Goal: Task Accomplishment & Management: Complete application form

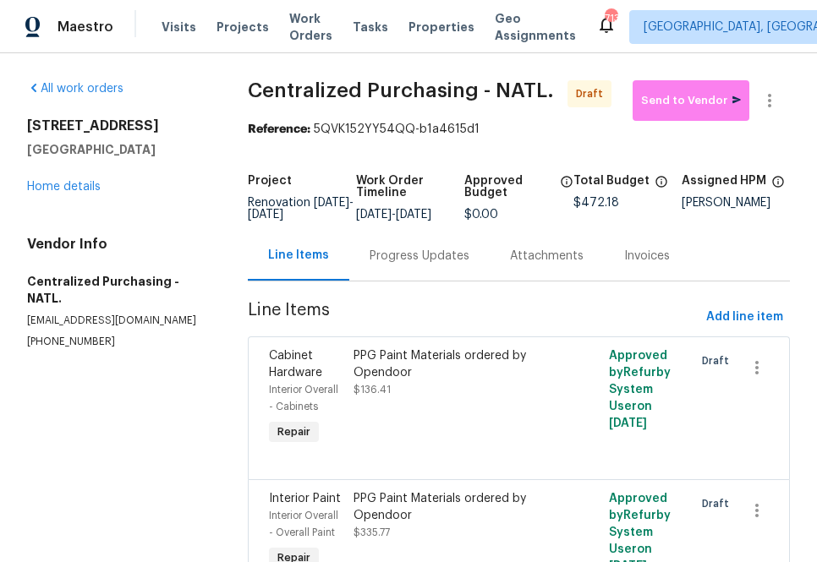
click at [210, 37] on div "Visits Projects Work Orders Tasks Properties Geo Assignments" at bounding box center [378, 27] width 435 height 34
click at [217, 25] on span "Projects" at bounding box center [242, 27] width 52 height 17
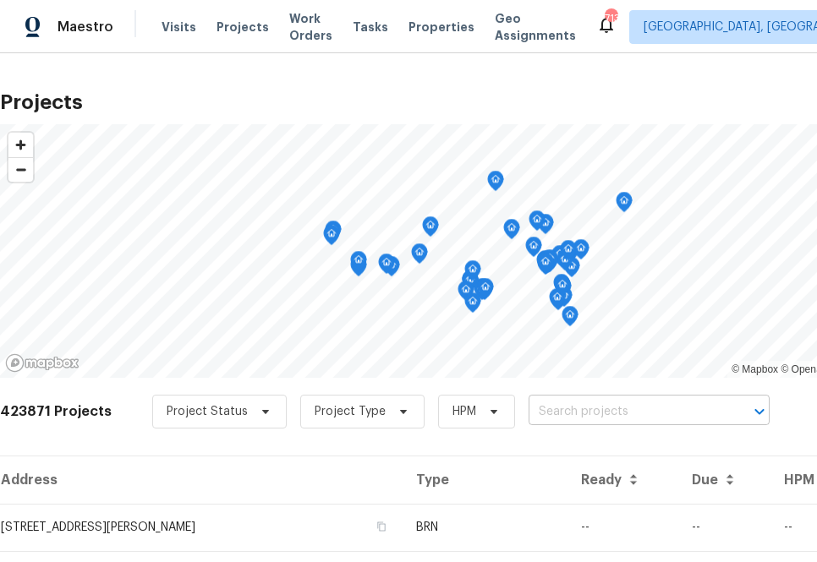
click at [535, 402] on input "text" at bounding box center [625, 412] width 194 height 26
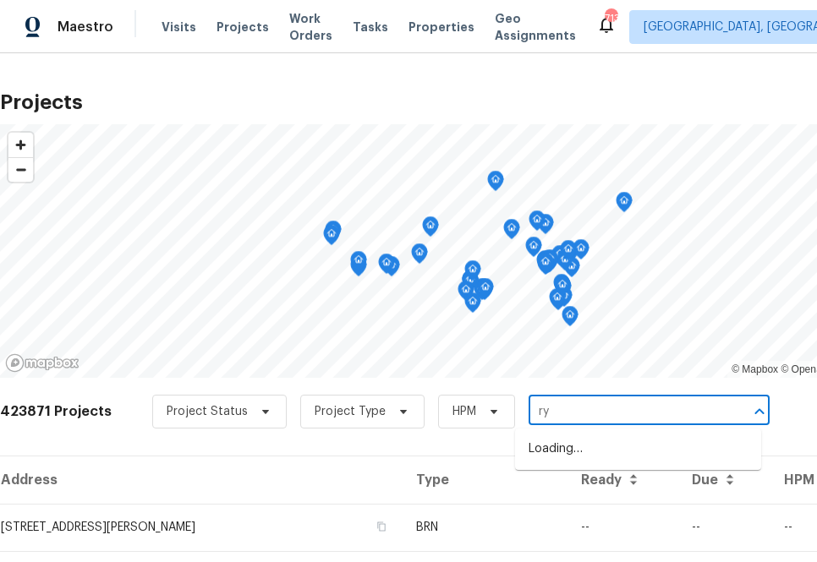
type input "r"
type input "947 pecan tree"
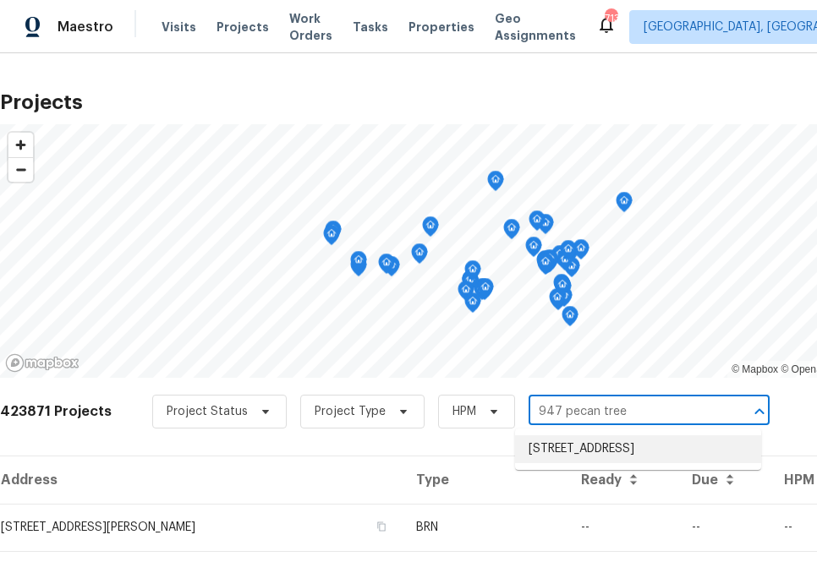
click at [553, 451] on li "[STREET_ADDRESS]" at bounding box center [638, 449] width 246 height 28
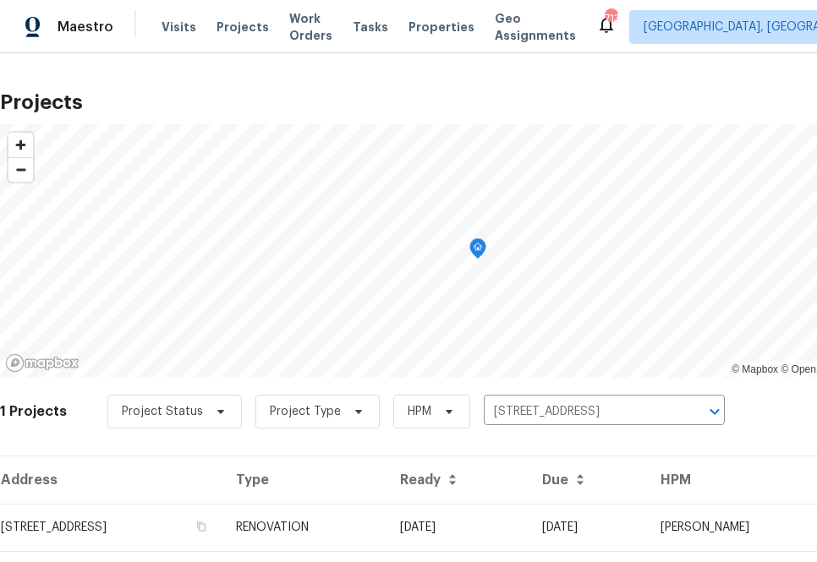
scroll to position [43, 0]
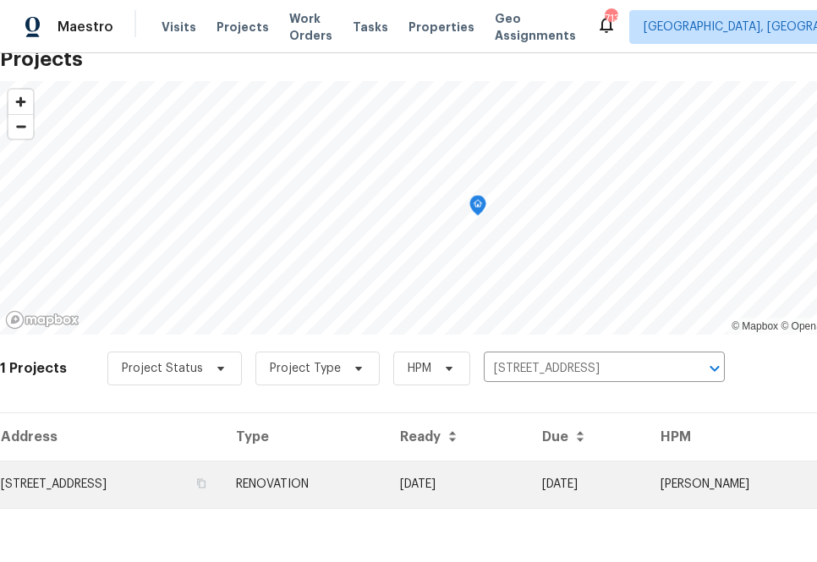
click at [191, 489] on td "[STREET_ADDRESS]" at bounding box center [111, 484] width 222 height 47
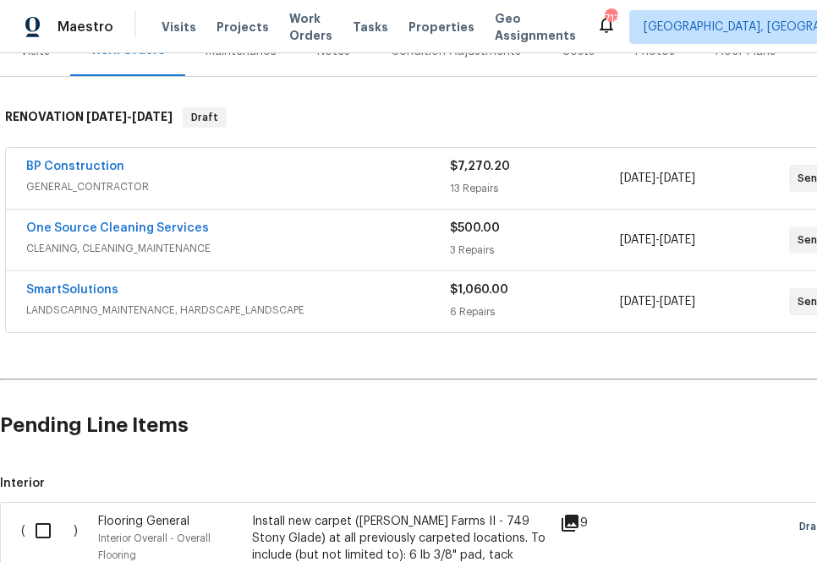
scroll to position [245, 139]
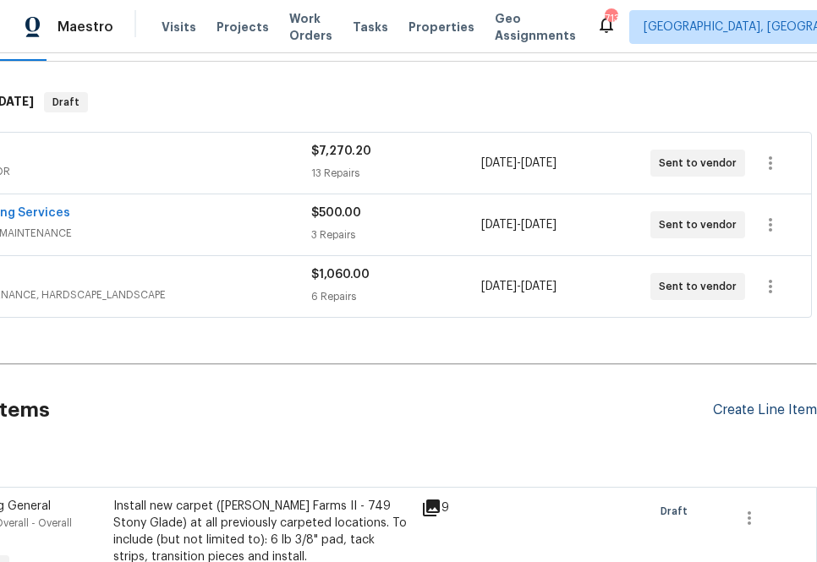
click at [745, 406] on div "Create Line Item" at bounding box center [765, 410] width 104 height 16
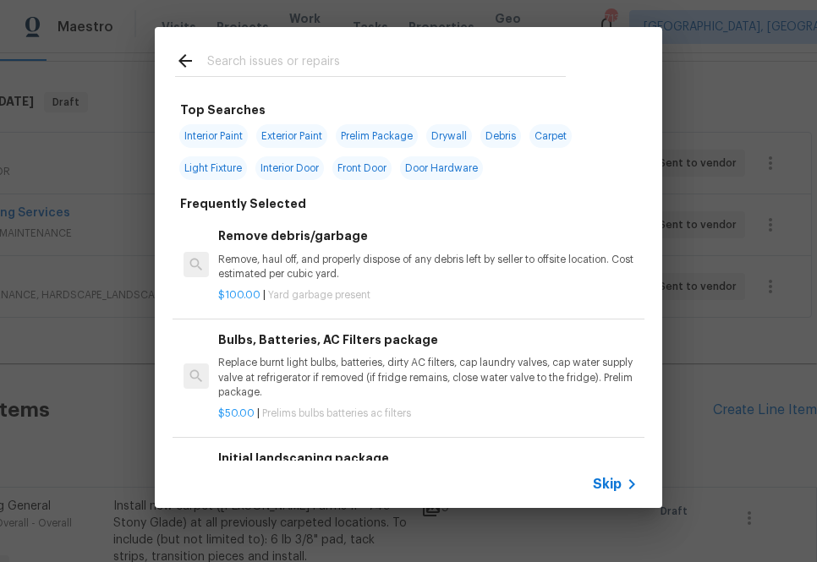
click at [615, 484] on span "Skip" at bounding box center [607, 484] width 29 height 17
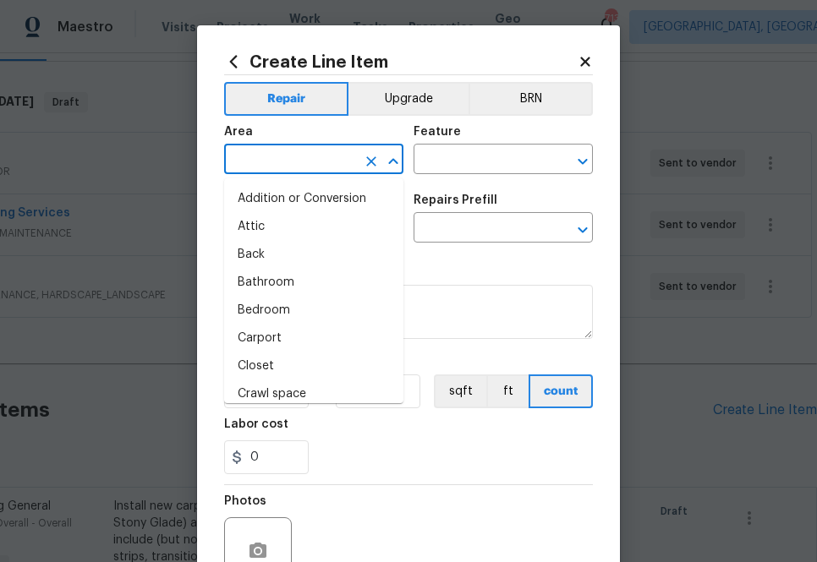
click at [298, 150] on input "text" at bounding box center [290, 161] width 132 height 26
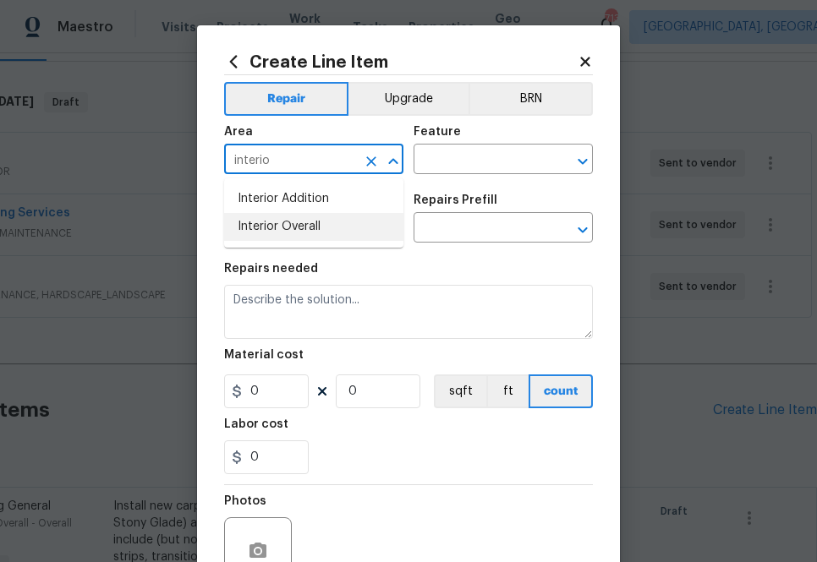
click at [276, 218] on li "Interior Overall" at bounding box center [313, 227] width 179 height 28
type input "Interior Overall"
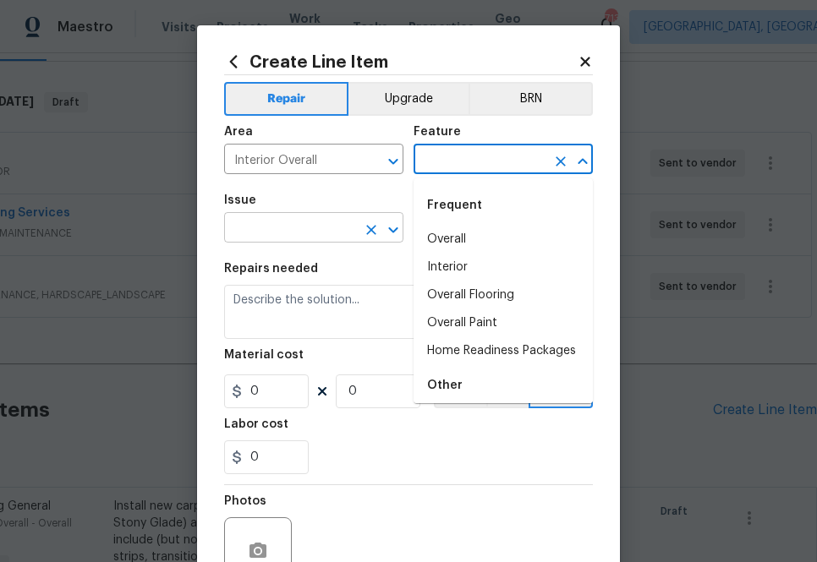
type input "a"
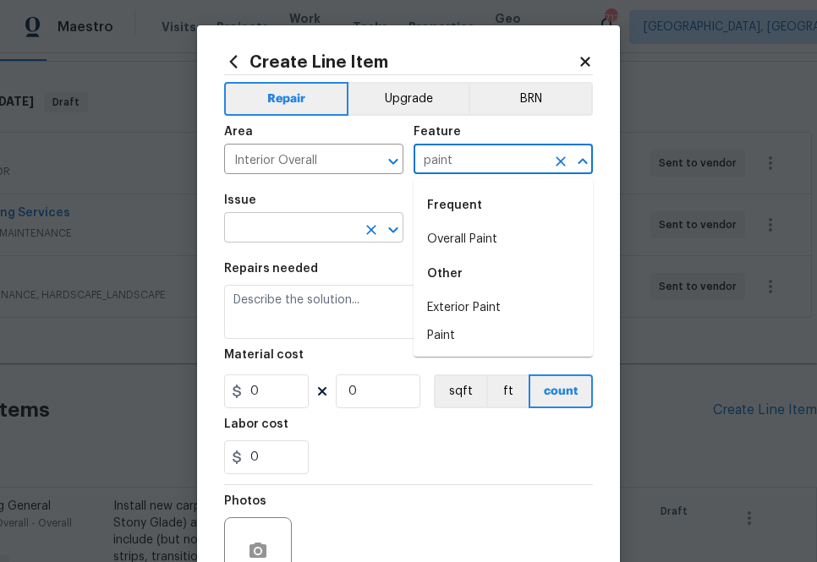
type input "paint"
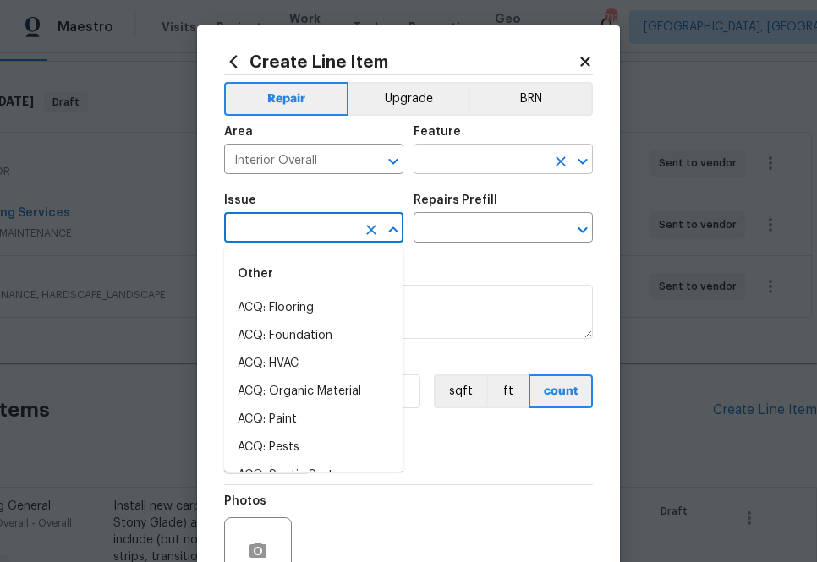
click at [464, 172] on input "text" at bounding box center [479, 161] width 132 height 26
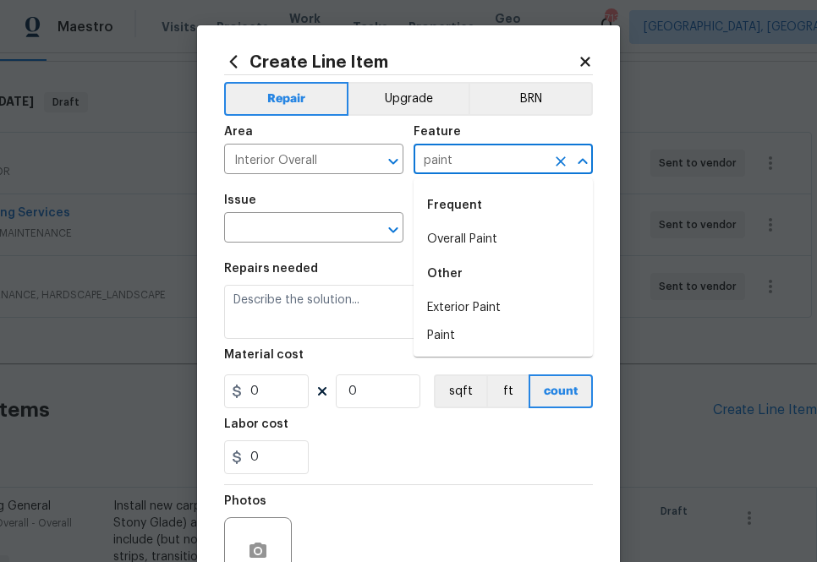
click at [484, 222] on div "Frequent" at bounding box center [502, 205] width 179 height 41
click at [482, 232] on li "Overall Paint" at bounding box center [502, 240] width 179 height 28
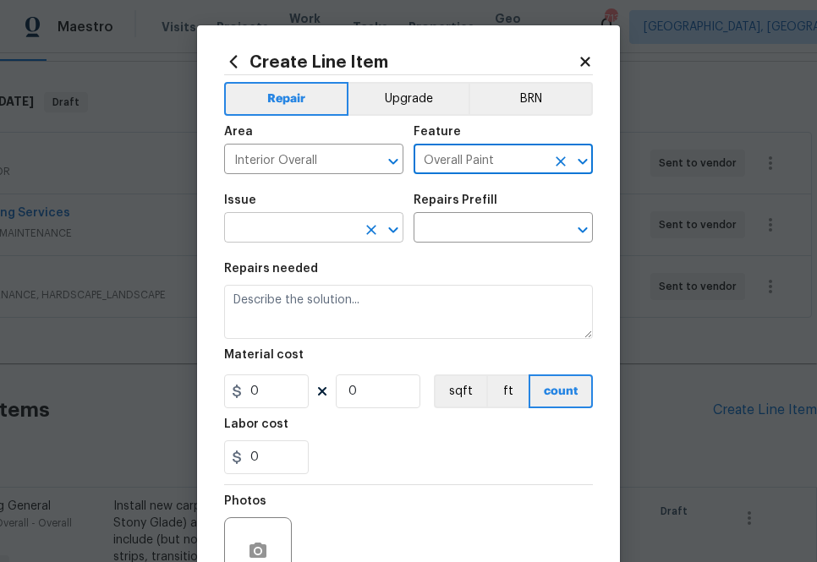
type input "Overall Paint"
click at [329, 221] on input "text" at bounding box center [290, 229] width 132 height 26
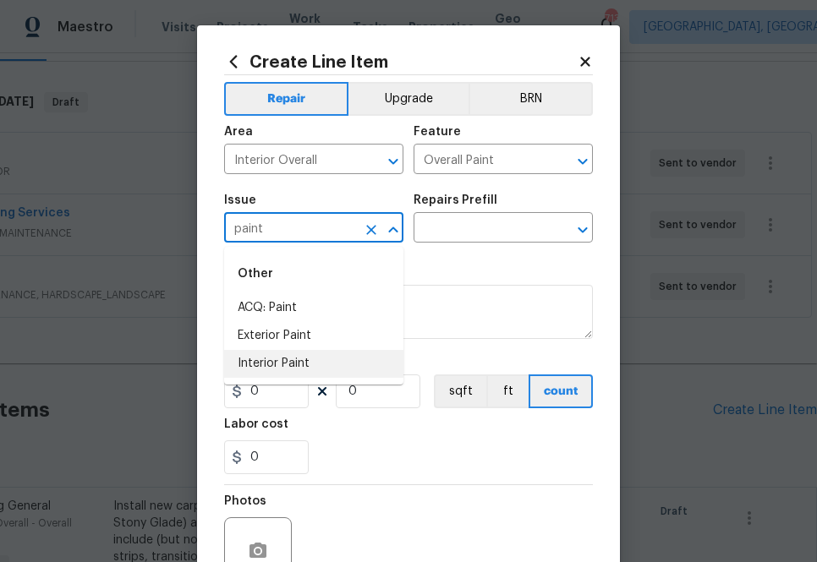
click at [314, 376] on li "Interior Paint" at bounding box center [313, 364] width 179 height 28
type input "Interior Paint"
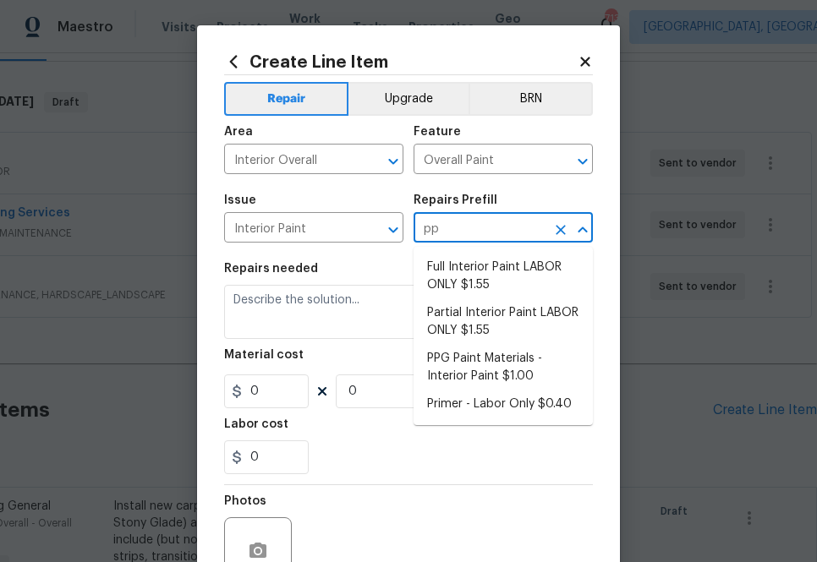
type input "ppg"
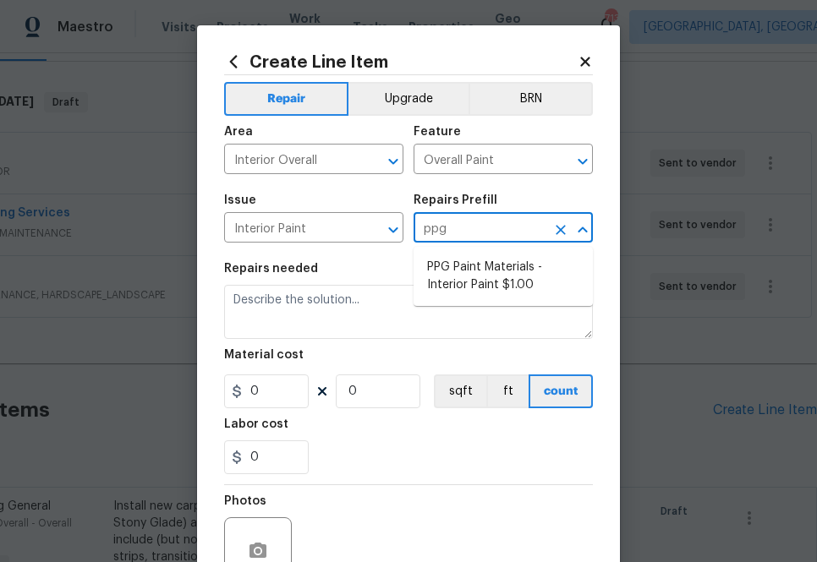
click at [467, 287] on li "PPG Paint Materials - Interior Paint $1.00" at bounding box center [502, 277] width 179 height 46
type input "PPG Paint Materials - Interior Paint $1.00"
type textarea "PPG Paint Materials ordered by Opendoor"
type input "1"
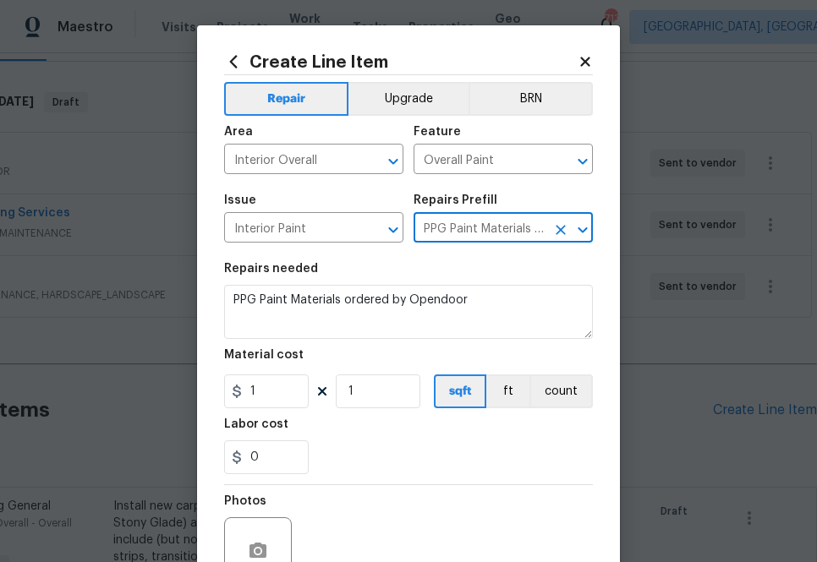
type input "PPG Paint Materials - Interior Paint $1.00"
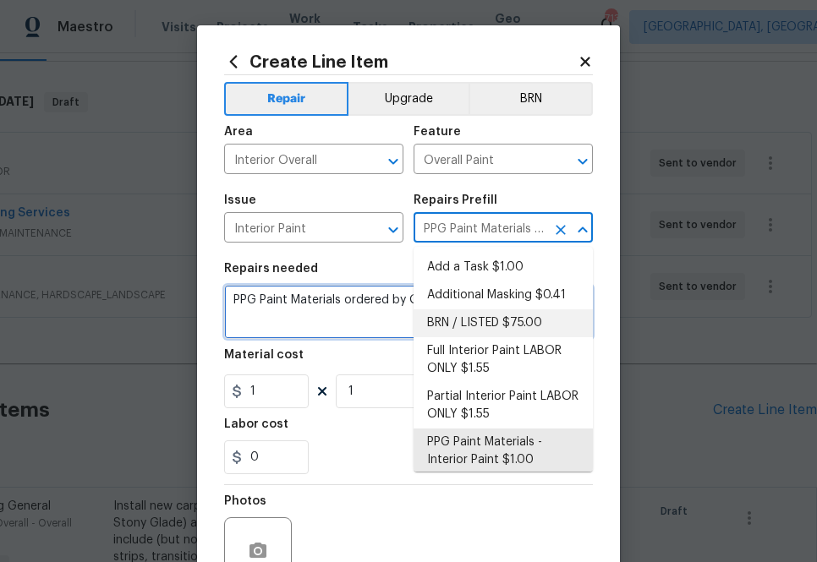
click at [322, 308] on textarea "PPG Paint Materials ordered by Opendoor" at bounding box center [408, 312] width 369 height 54
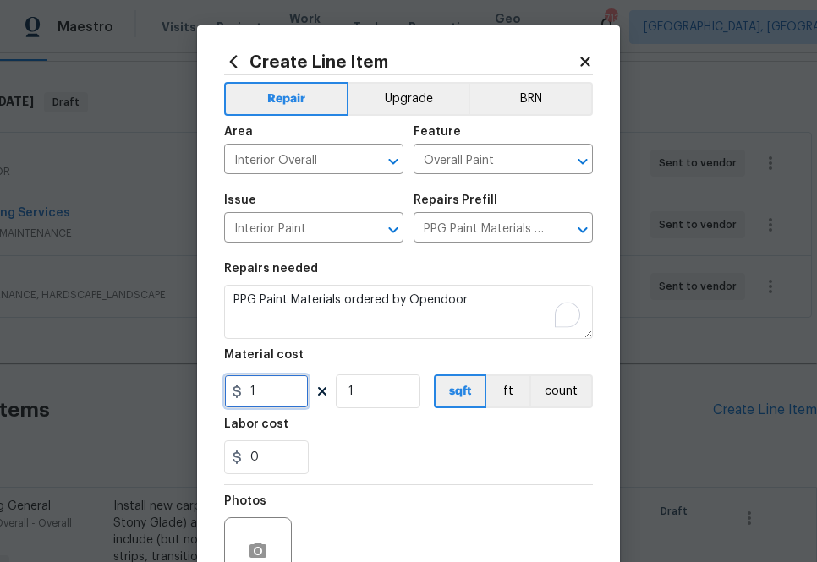
click at [265, 391] on input "1" at bounding box center [266, 391] width 85 height 34
paste input "773.15"
type input "773.15"
click at [376, 415] on section "Repairs needed PPG Paint Materials ordered by Opendoor Material cost 773.15 1 s…" at bounding box center [408, 369] width 369 height 232
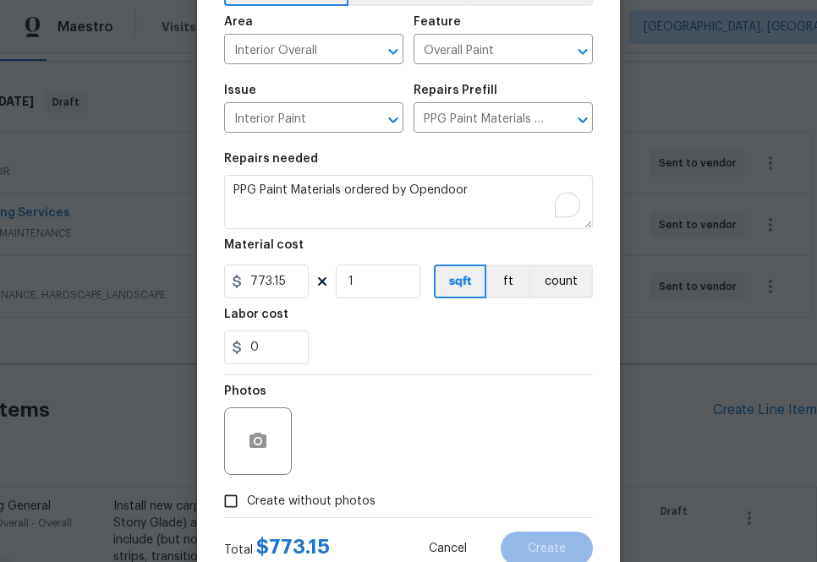
scroll to position [167, 0]
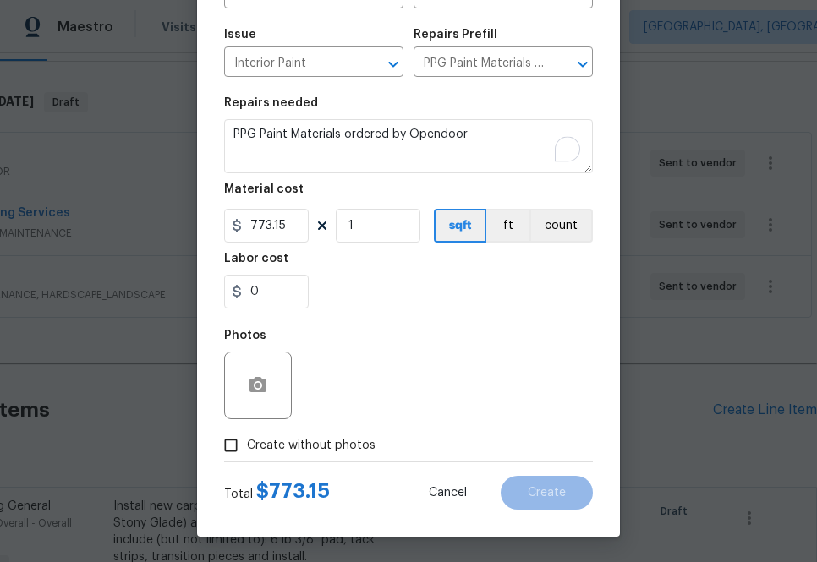
click at [319, 453] on span "Create without photos" at bounding box center [311, 446] width 128 height 18
click at [247, 453] on input "Create without photos" at bounding box center [231, 445] width 32 height 32
checkbox input "true"
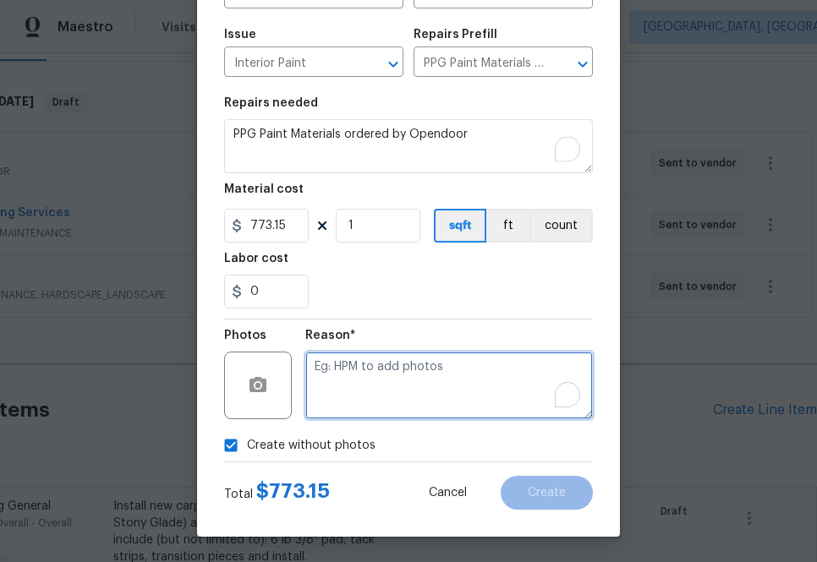
click at [366, 401] on textarea "To enrich screen reader interactions, please activate Accessibility in Grammarl…" at bounding box center [448, 386] width 287 height 68
type textarea "na"
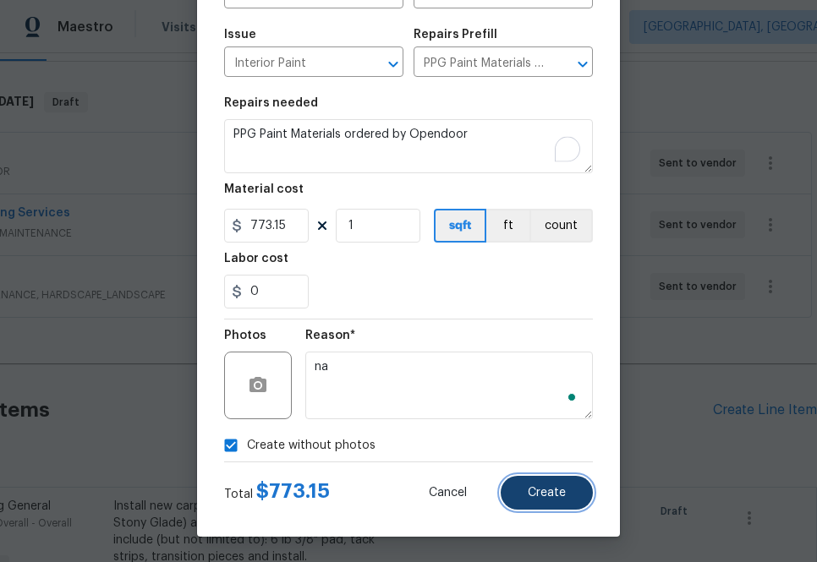
click at [523, 489] on button "Create" at bounding box center [546, 493] width 92 height 34
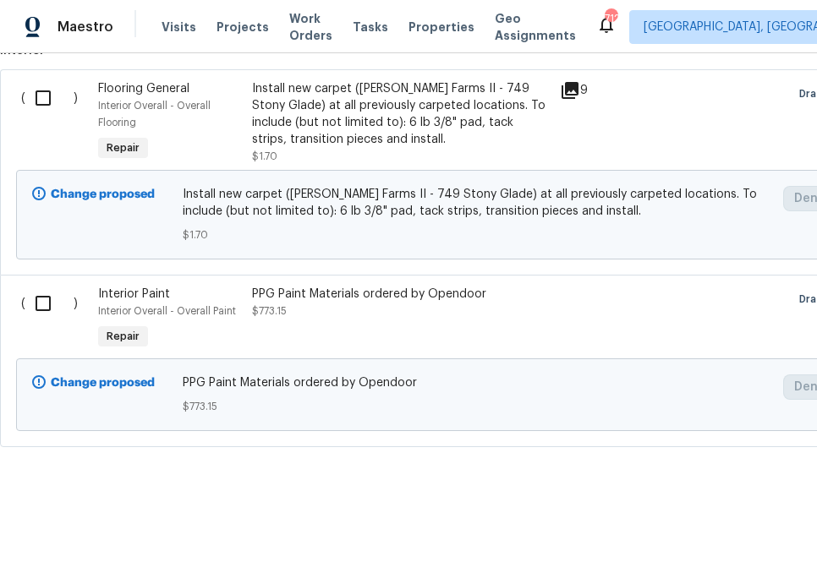
scroll to position [539, 0]
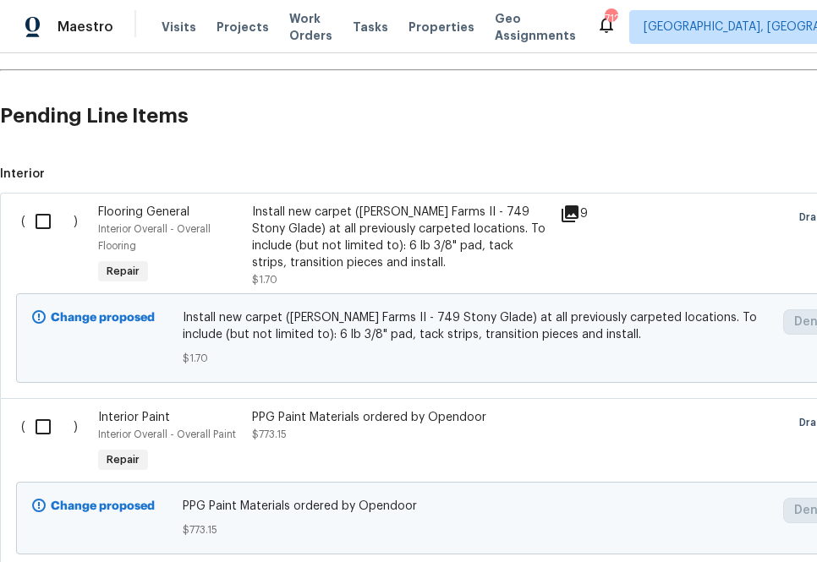
click at [43, 428] on input "checkbox" at bounding box center [49, 427] width 48 height 36
checkbox input "true"
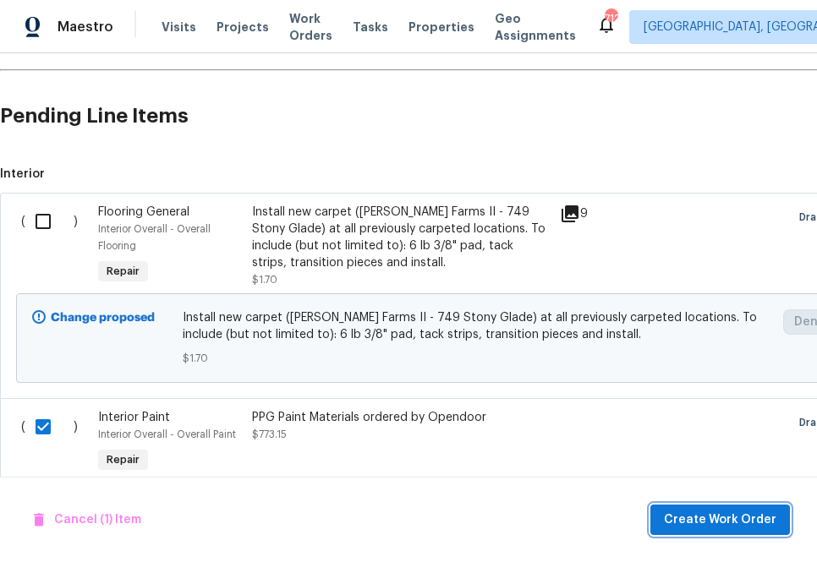
click at [696, 511] on span "Create Work Order" at bounding box center [720, 520] width 112 height 21
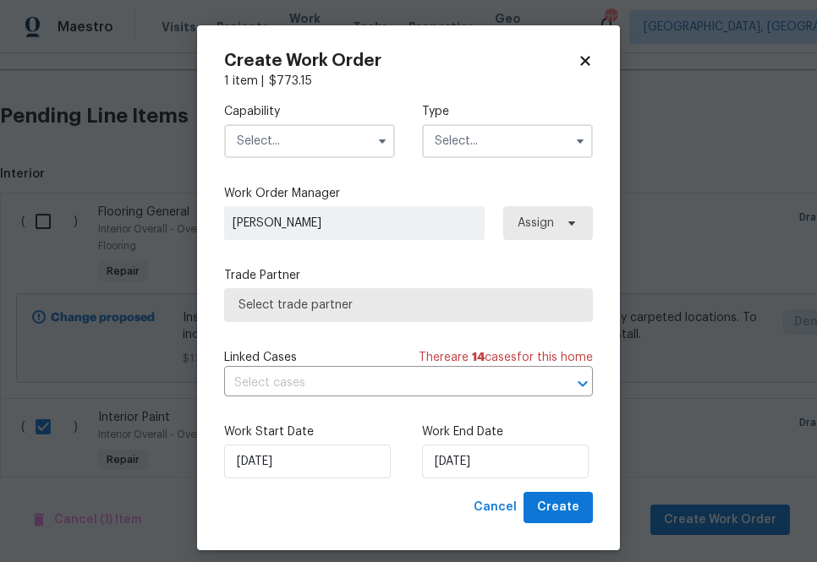
click at [340, 128] on input "text" at bounding box center [309, 141] width 171 height 34
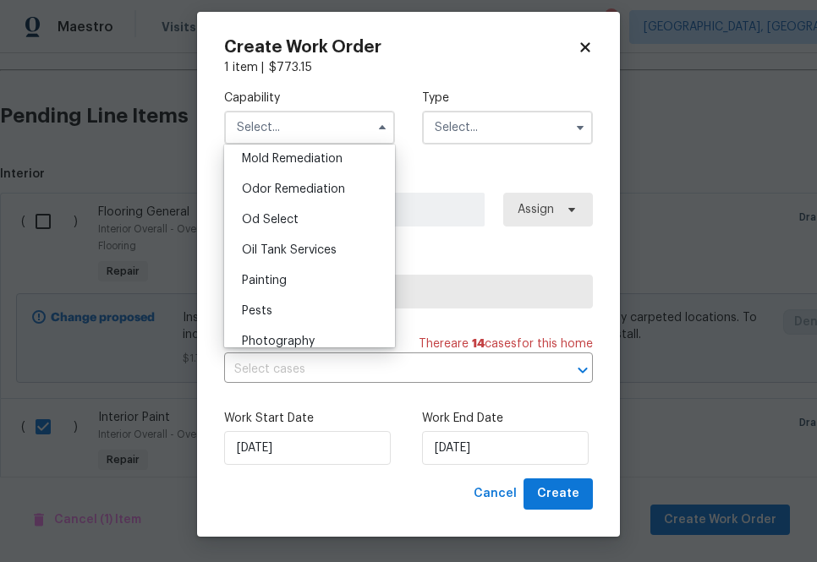
scroll to position [1298, 0]
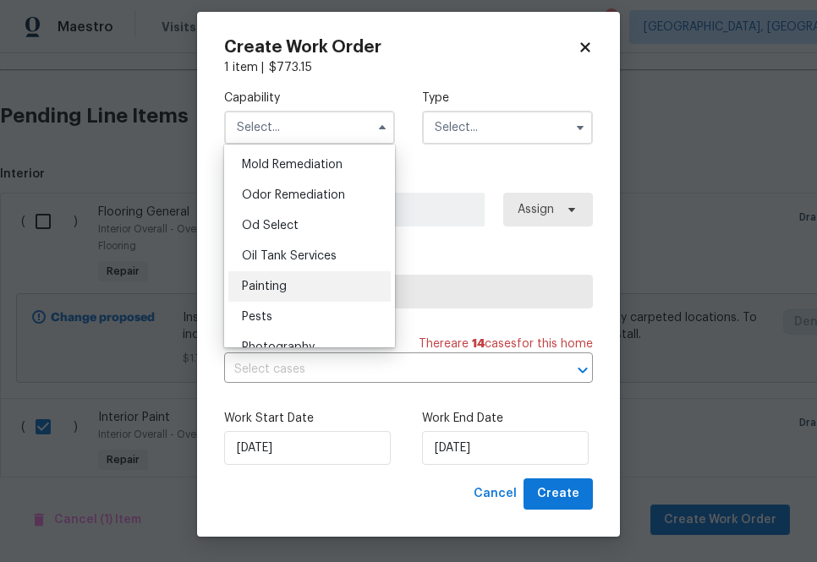
click at [320, 289] on div "Painting" at bounding box center [309, 286] width 162 height 30
type input "Painting"
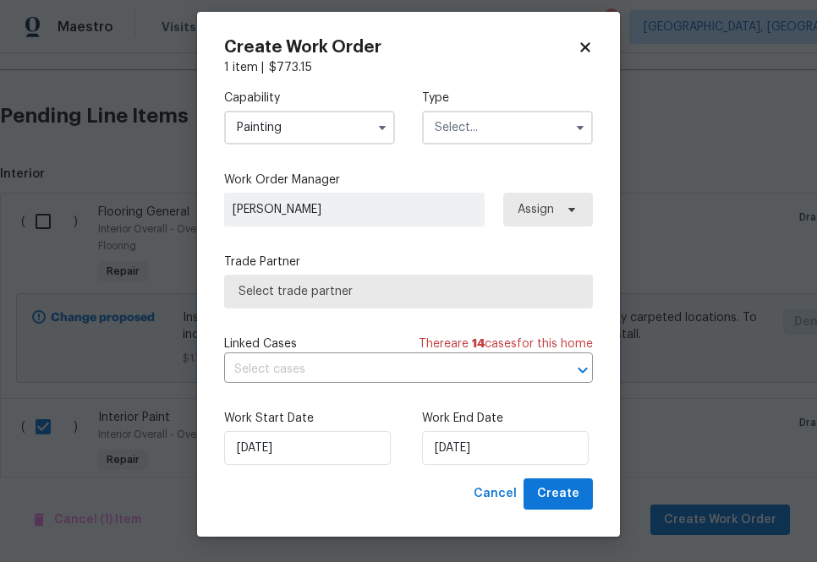
click at [470, 143] on input "text" at bounding box center [507, 128] width 171 height 34
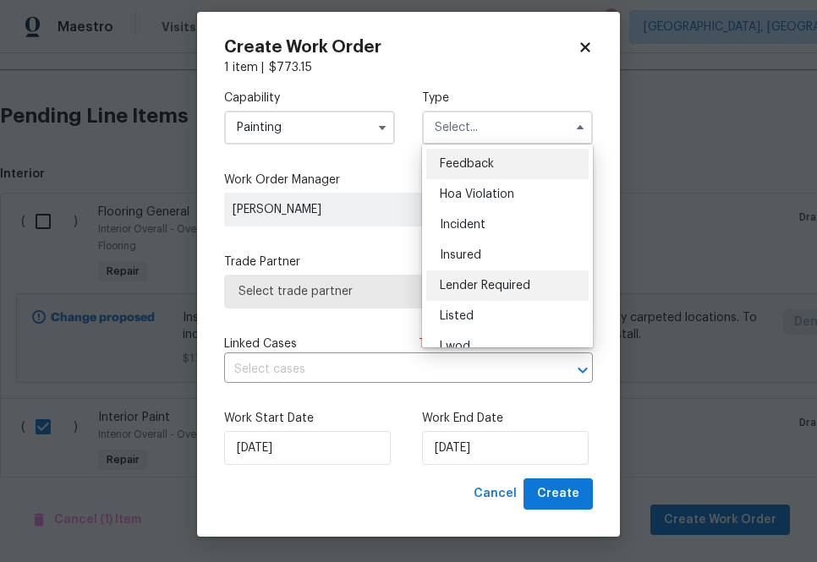
scroll to position [201, 0]
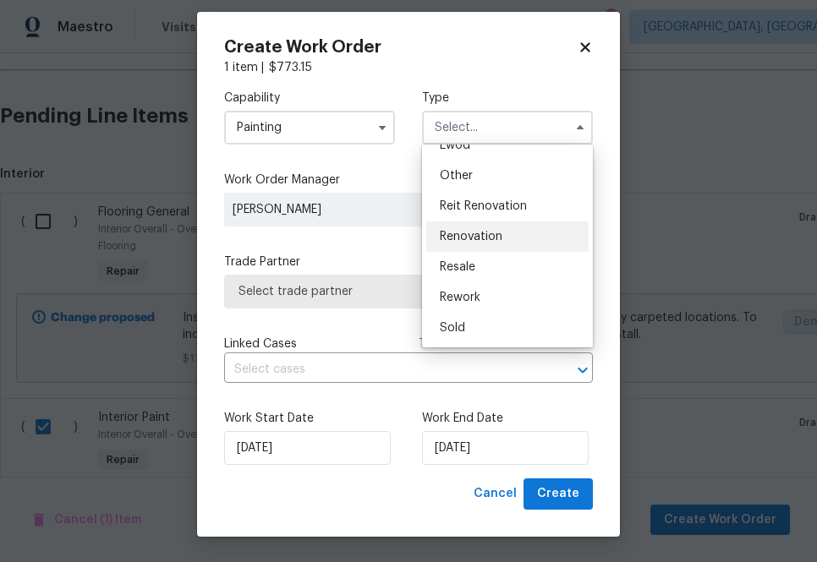
click at [489, 234] on span "Renovation" at bounding box center [471, 237] width 63 height 12
type input "Renovation"
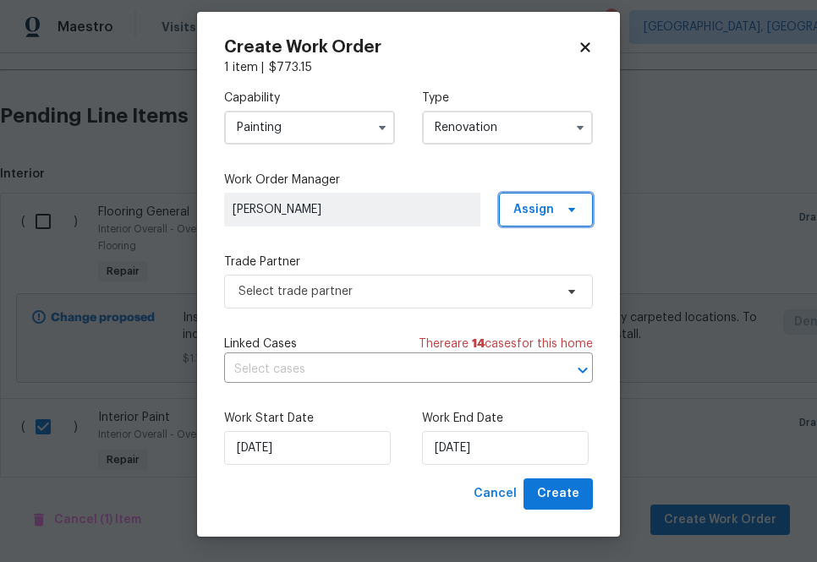
click at [565, 208] on icon at bounding box center [572, 210] width 14 height 14
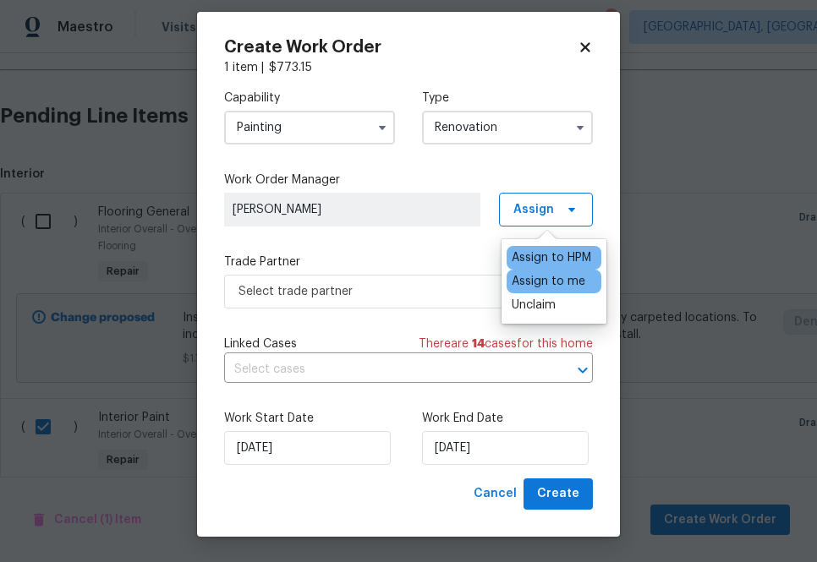
click at [533, 281] on div "Assign to me" at bounding box center [548, 281] width 74 height 17
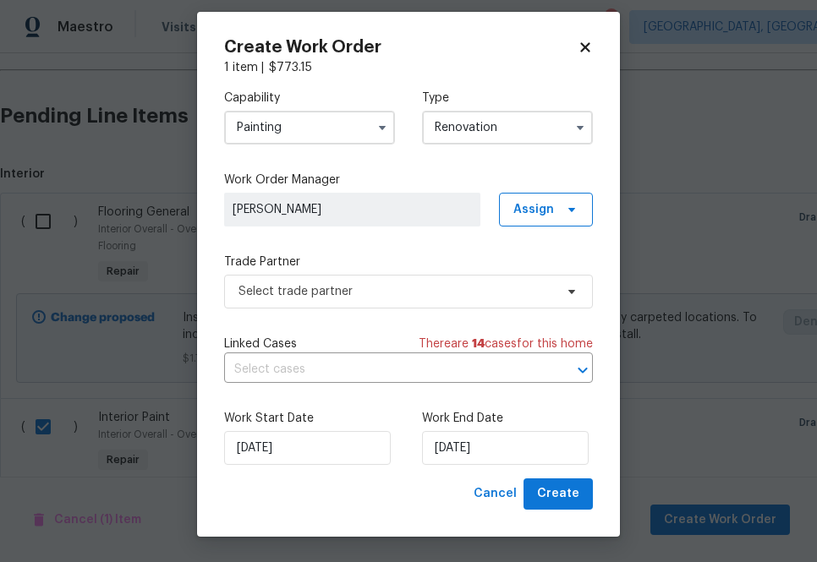
click at [394, 310] on div "Capability Painting Type Renovation Work Order Manager [PERSON_NAME] Assign Tra…" at bounding box center [408, 277] width 369 height 402
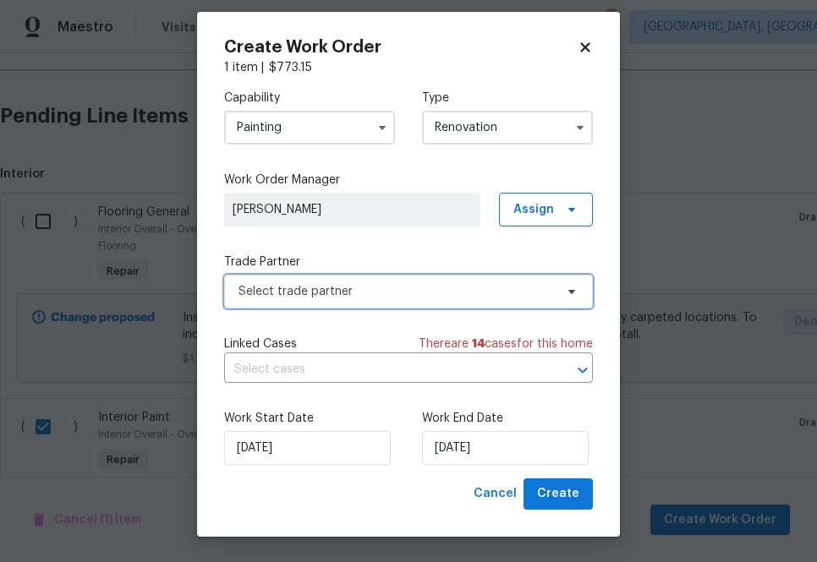
click at [394, 303] on span "Select trade partner" at bounding box center [408, 292] width 369 height 34
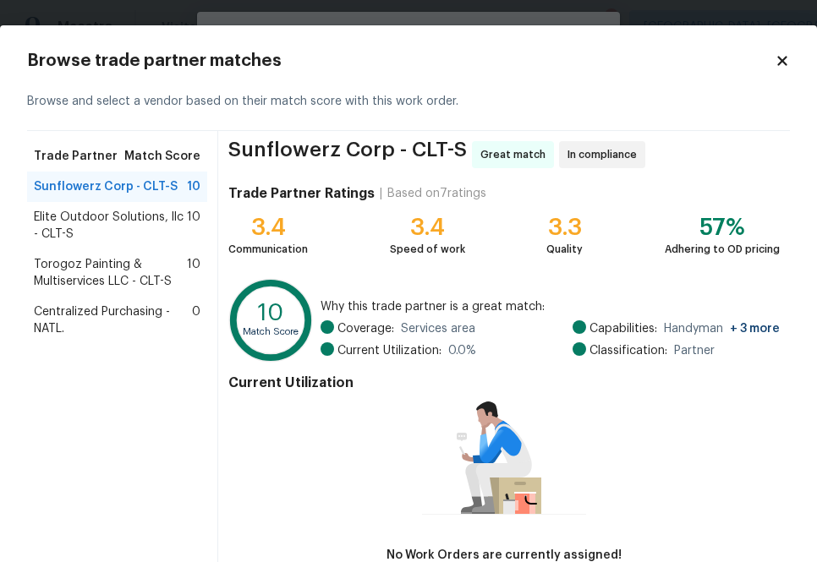
click at [112, 310] on span "Centralized Purchasing - NATL." at bounding box center [113, 320] width 158 height 34
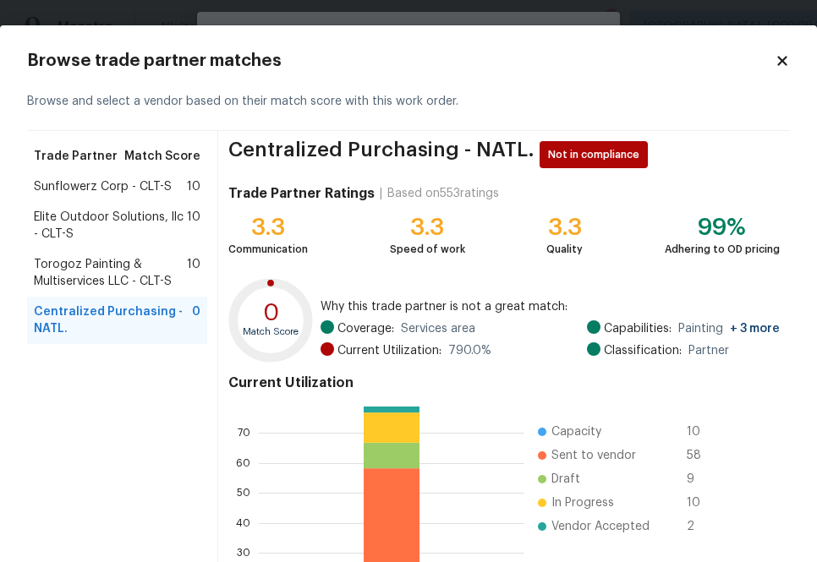
scroll to position [183, 0]
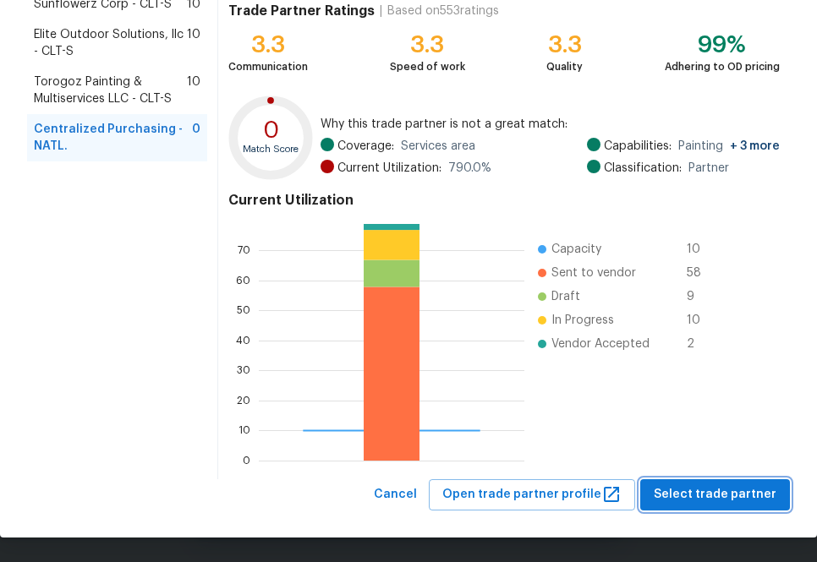
click at [697, 489] on span "Select trade partner" at bounding box center [714, 494] width 123 height 21
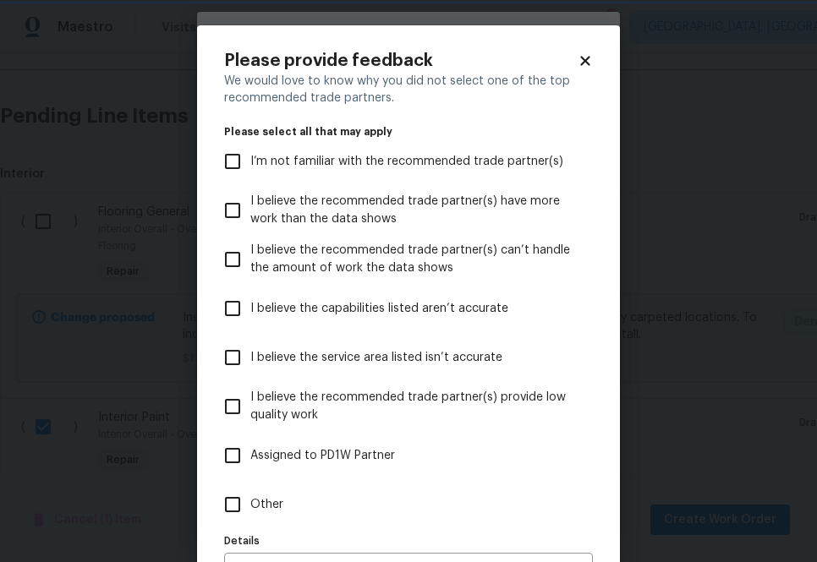
scroll to position [107, 0]
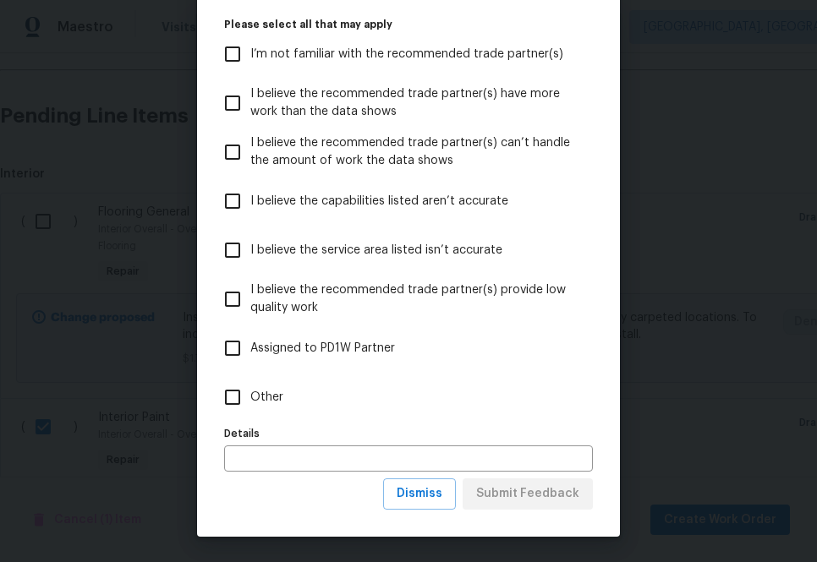
click at [236, 402] on input "Other" at bounding box center [233, 398] width 36 height 36
checkbox input "true"
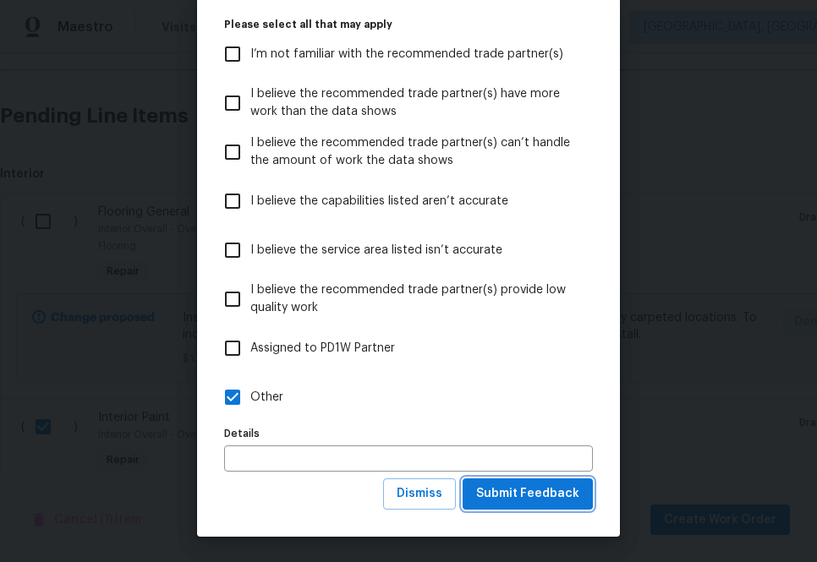
click at [530, 501] on span "Submit Feedback" at bounding box center [527, 494] width 103 height 21
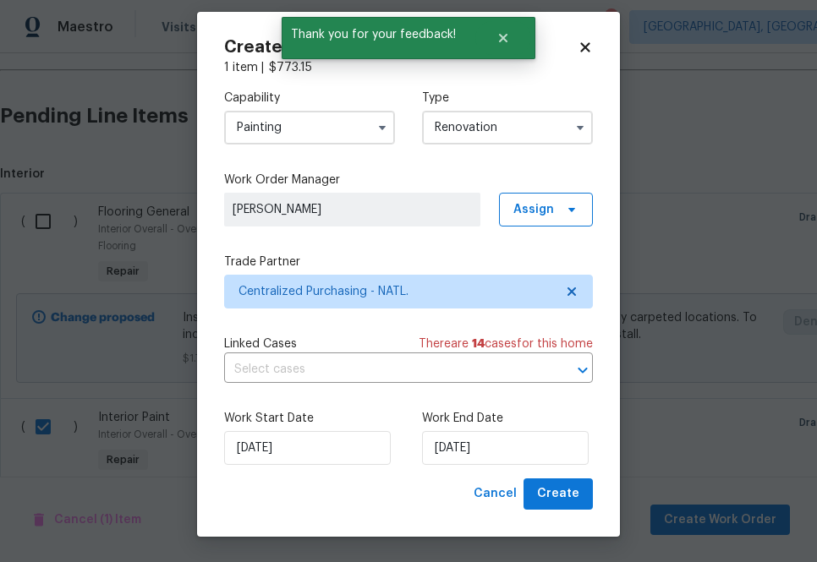
scroll to position [0, 0]
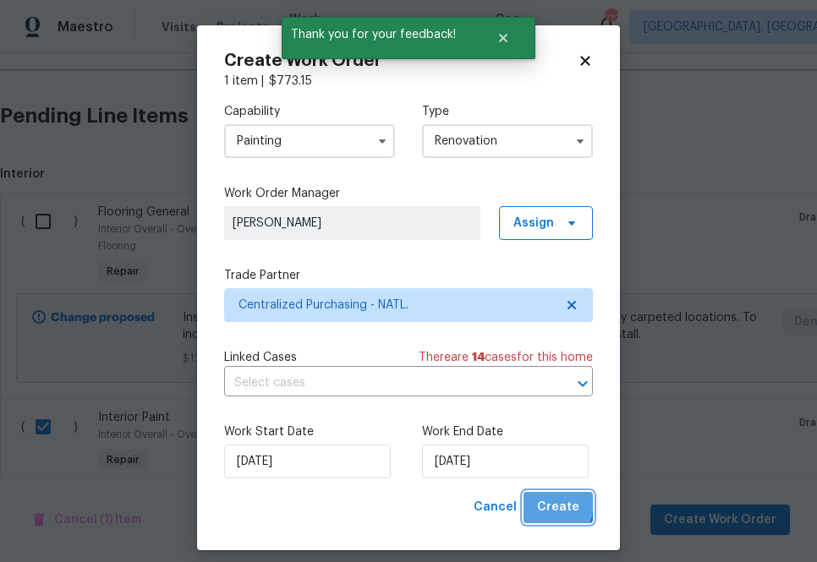
click at [545, 504] on span "Create" at bounding box center [558, 507] width 42 height 21
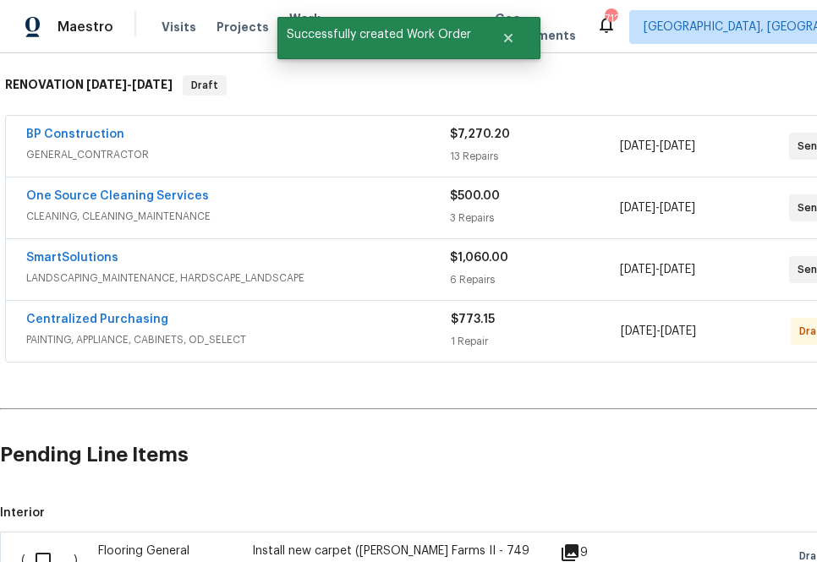
scroll to position [241, 0]
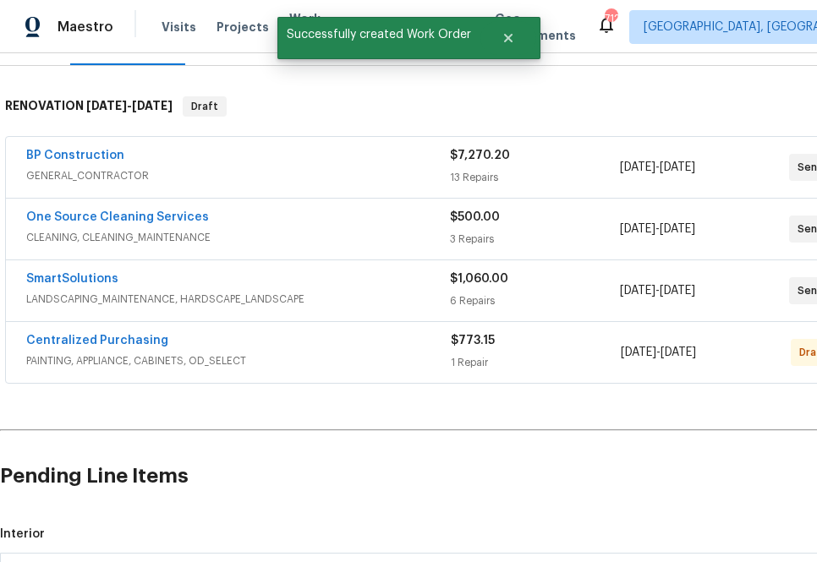
click at [153, 334] on span "Centralized Purchasing" at bounding box center [97, 340] width 142 height 17
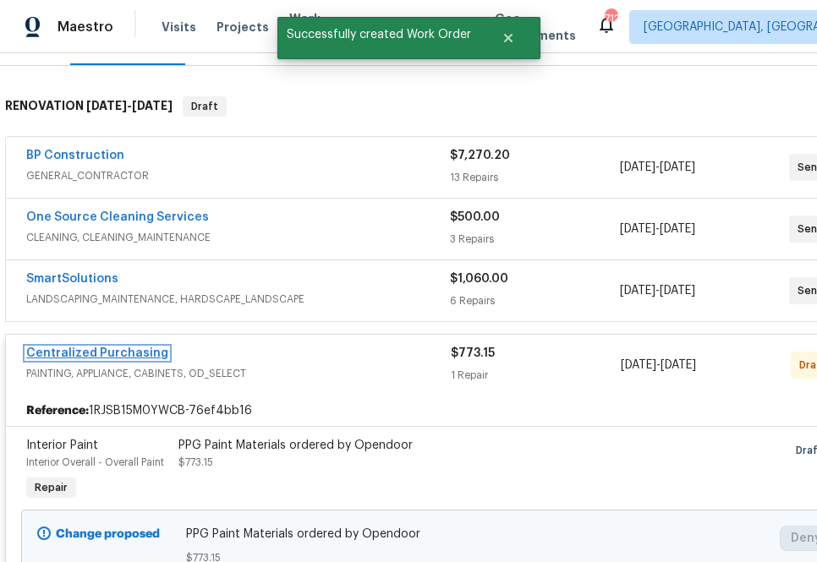
click at [121, 347] on link "Centralized Purchasing" at bounding box center [97, 353] width 142 height 12
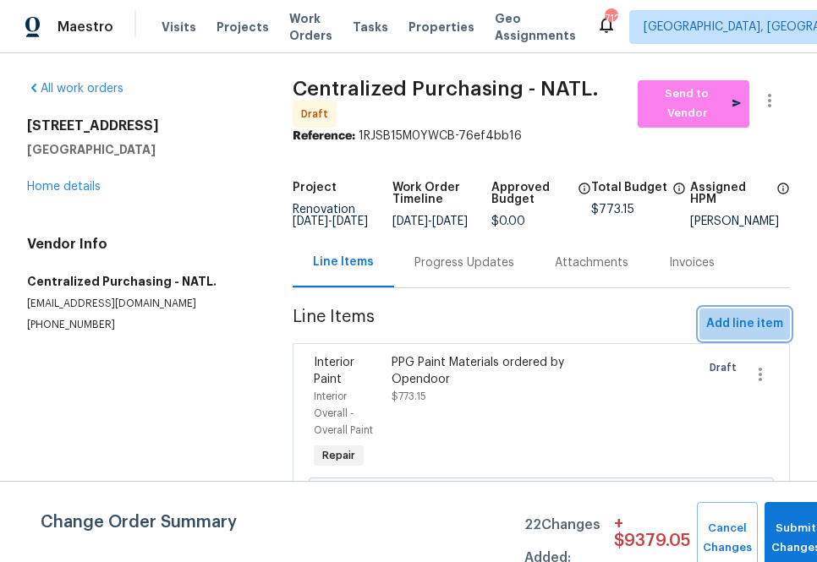
click at [747, 335] on span "Add line item" at bounding box center [744, 324] width 77 height 21
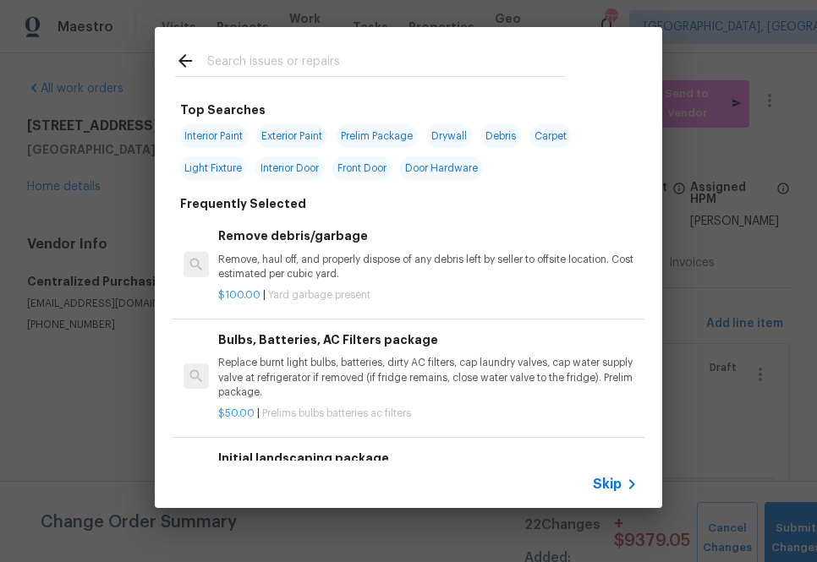
click at [606, 493] on div "Skip" at bounding box center [617, 484] width 49 height 20
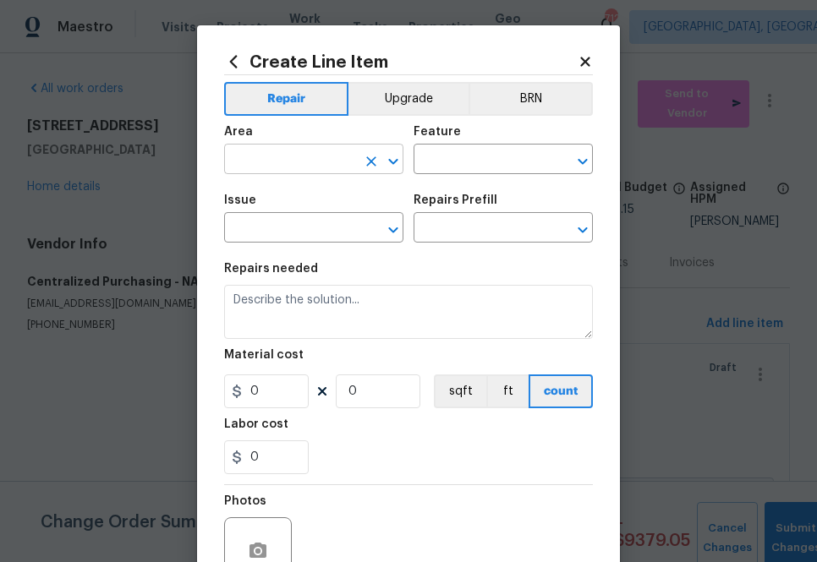
click at [328, 165] on input "text" at bounding box center [290, 161] width 132 height 26
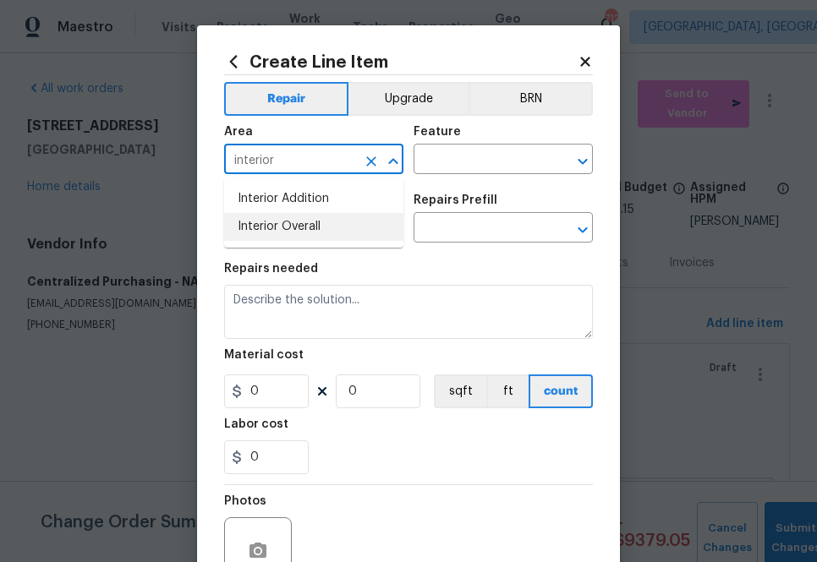
click at [314, 227] on li "Interior Overall" at bounding box center [313, 227] width 179 height 28
type input "Interior Overall"
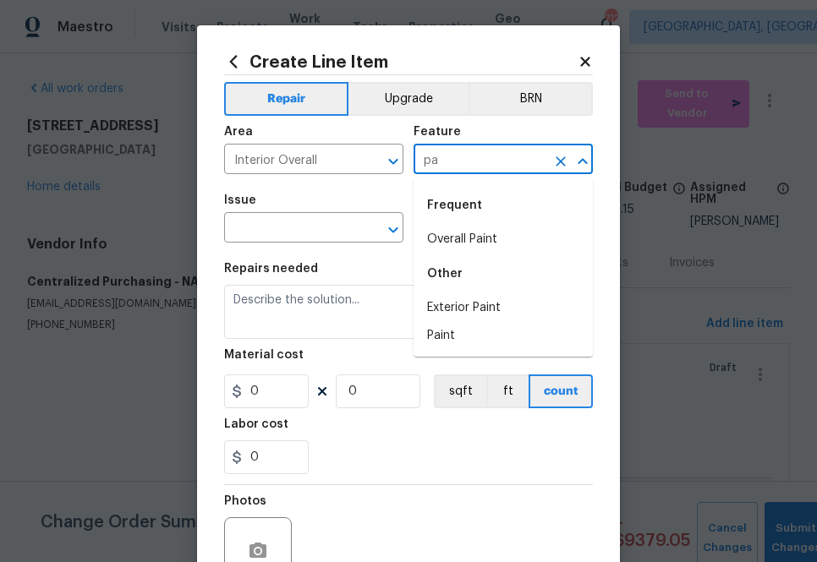
type input "p"
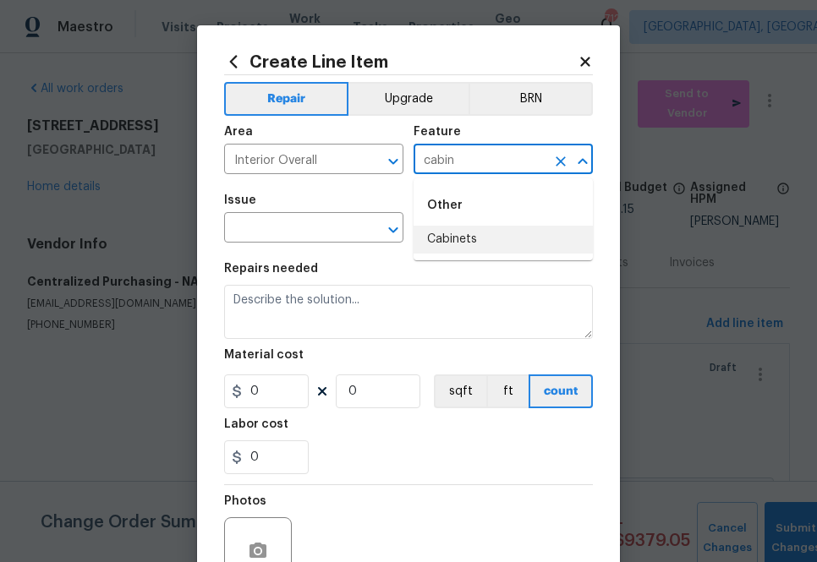
click at [427, 238] on li "Cabinets" at bounding box center [502, 240] width 179 height 28
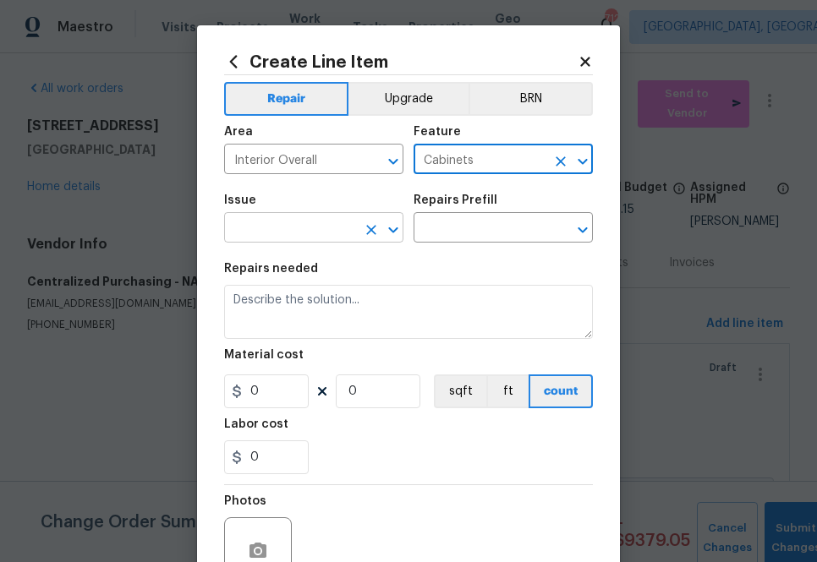
type input "Cabinets"
click at [307, 235] on input "text" at bounding box center [290, 229] width 132 height 26
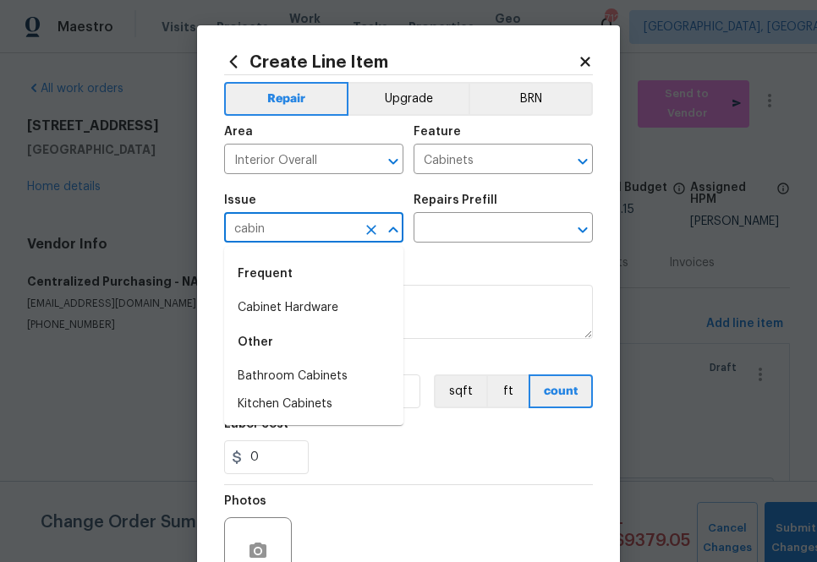
click at [313, 301] on li "Cabinet Hardware" at bounding box center [313, 308] width 179 height 28
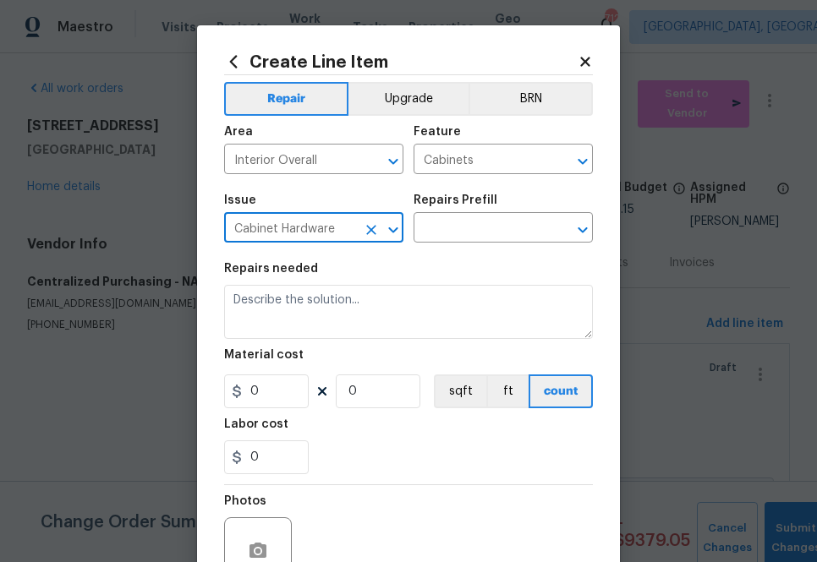
type input "Cabinet Hardware"
click at [481, 250] on div "Issue Cabinet Hardware ​ Repairs Prefill ​" at bounding box center [408, 218] width 369 height 68
click at [481, 244] on div "Issue Cabinet Hardware ​ Repairs Prefill ​" at bounding box center [408, 218] width 369 height 68
click at [480, 221] on input "text" at bounding box center [479, 229] width 132 height 26
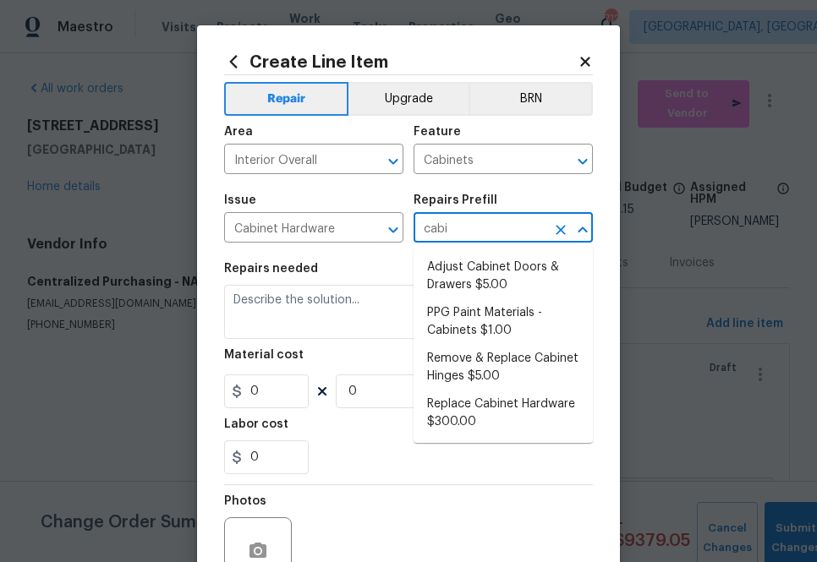
type input "cabin"
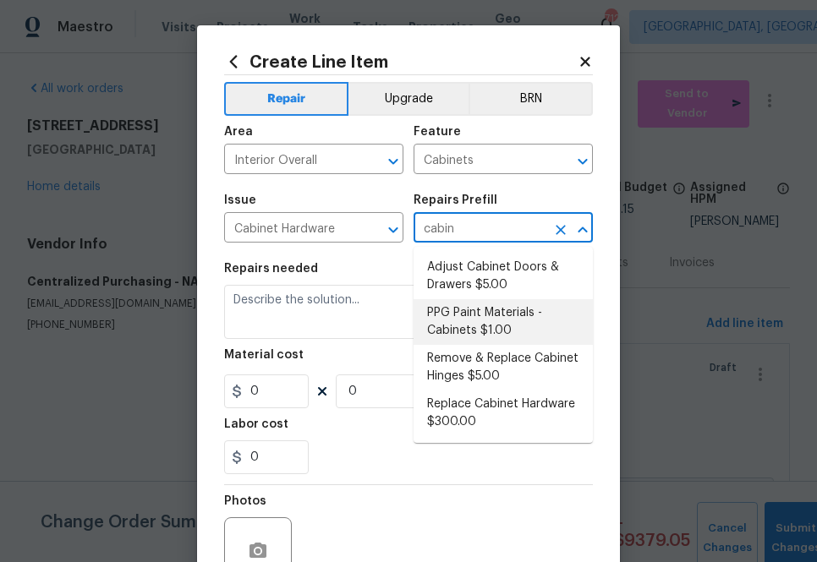
click at [476, 314] on li "PPG Paint Materials - Cabinets $1.00" at bounding box center [502, 322] width 179 height 46
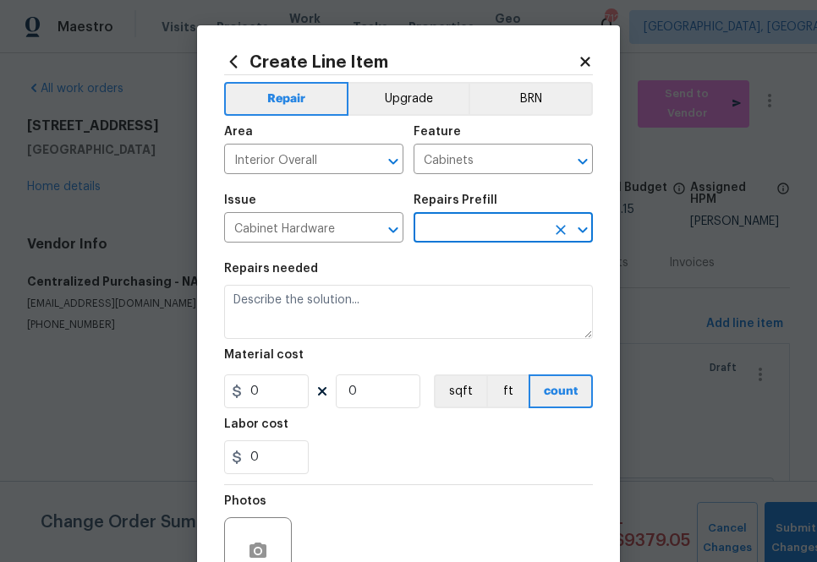
type input "PPG Paint Materials - Cabinets $1.00"
type textarea "PPG Paint Materials ordered by Opendoor"
type input "1"
type input "PPG Paint Materials - Cabinets $1.00"
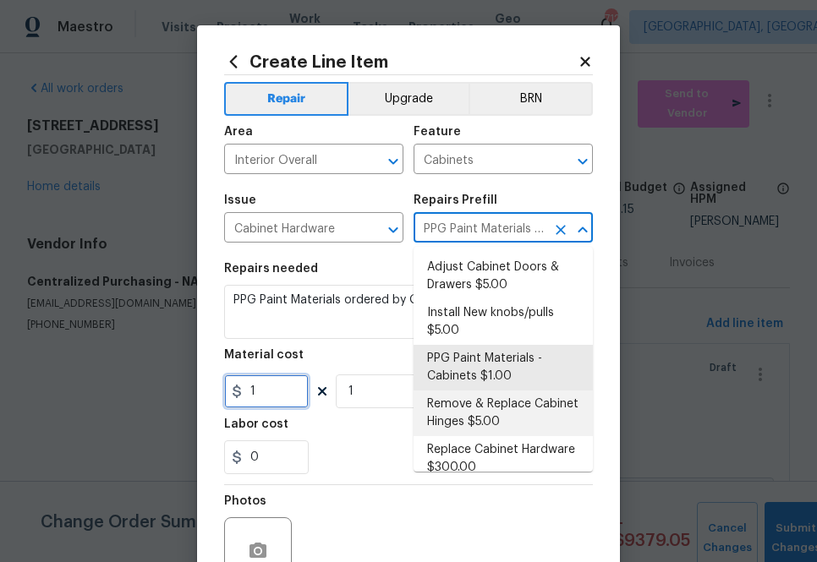
click at [281, 381] on input "1" at bounding box center [266, 391] width 85 height 34
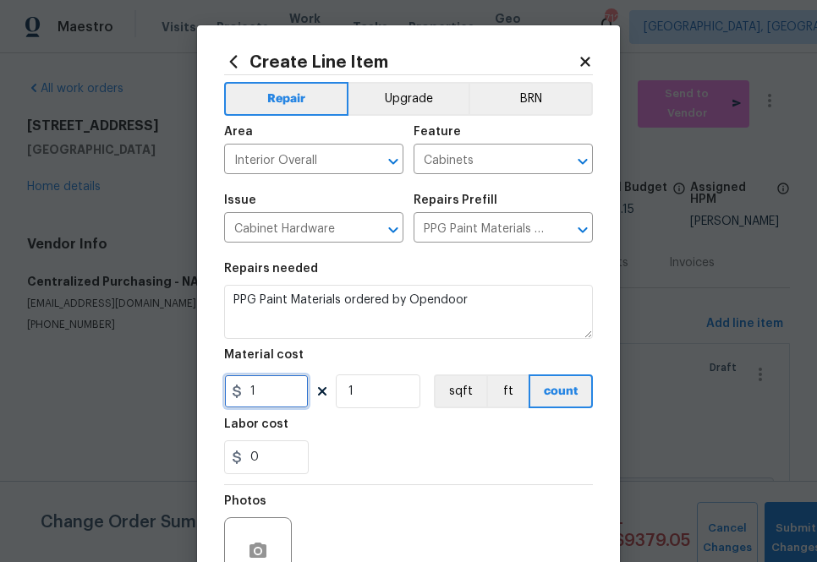
click at [281, 381] on input "1" at bounding box center [266, 391] width 85 height 34
paste input "383.27"
type input "383.27"
click at [413, 453] on div "0" at bounding box center [408, 457] width 369 height 34
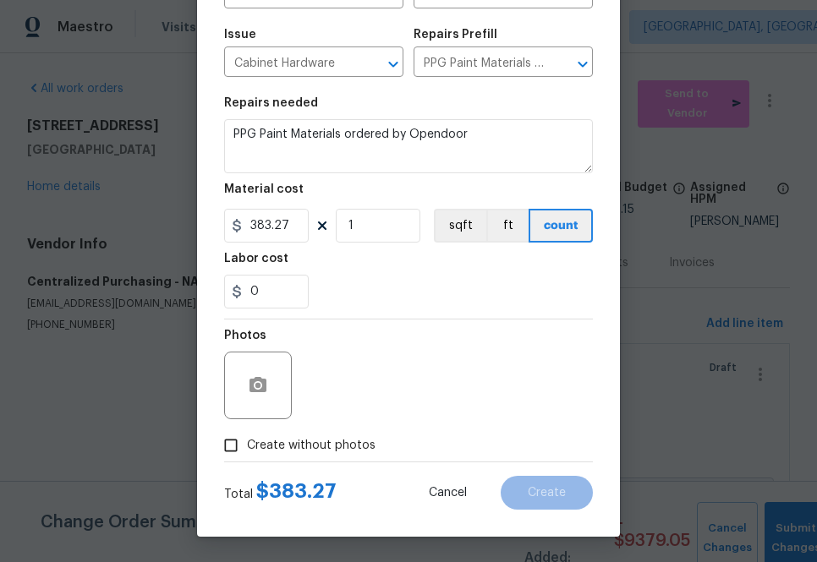
click at [315, 441] on span "Create without photos" at bounding box center [311, 446] width 128 height 18
click at [247, 441] on input "Create without photos" at bounding box center [231, 445] width 32 height 32
checkbox input "true"
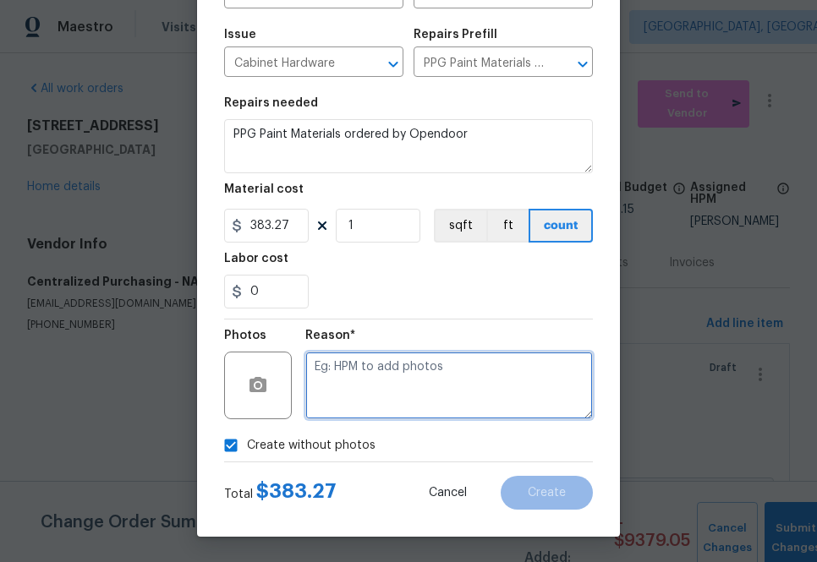
click at [414, 378] on textarea at bounding box center [448, 386] width 287 height 68
type textarea "a"
type textarea "na"
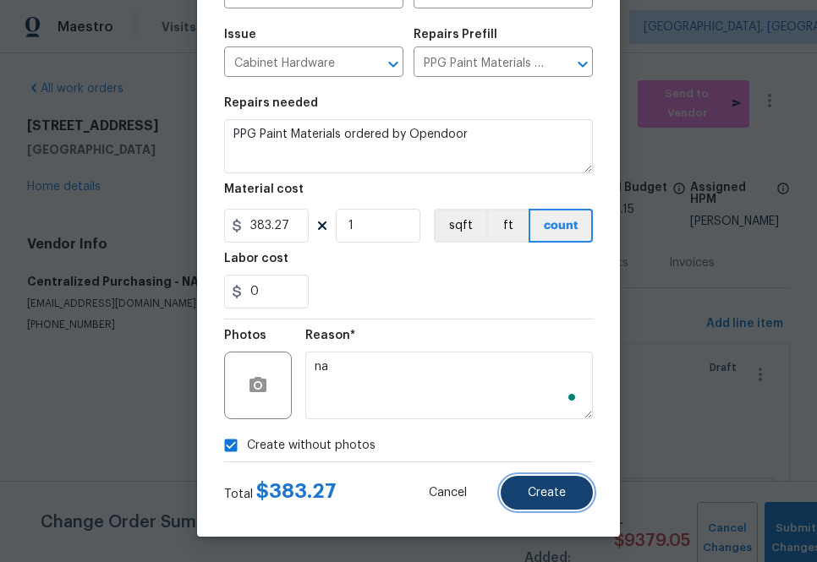
click at [556, 497] on span "Create" at bounding box center [546, 493] width 38 height 13
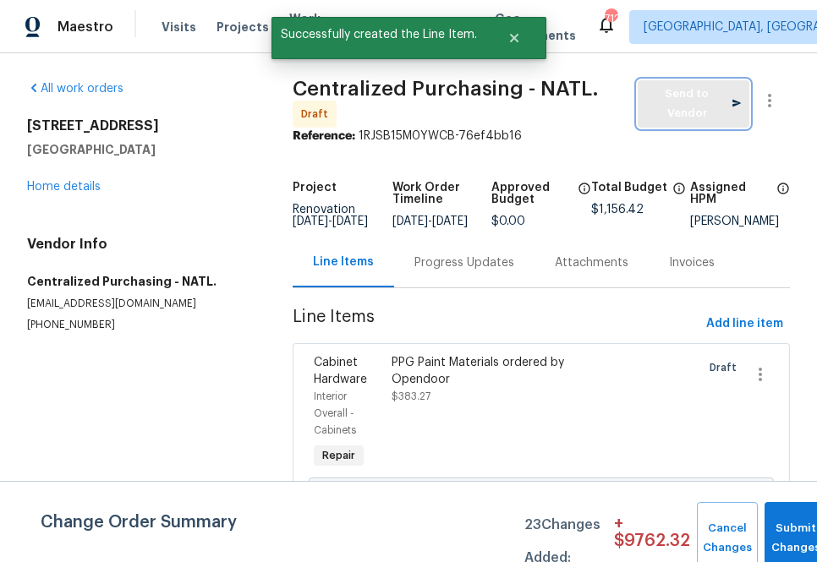
click at [667, 88] on span "Send to Vendor" at bounding box center [693, 104] width 95 height 39
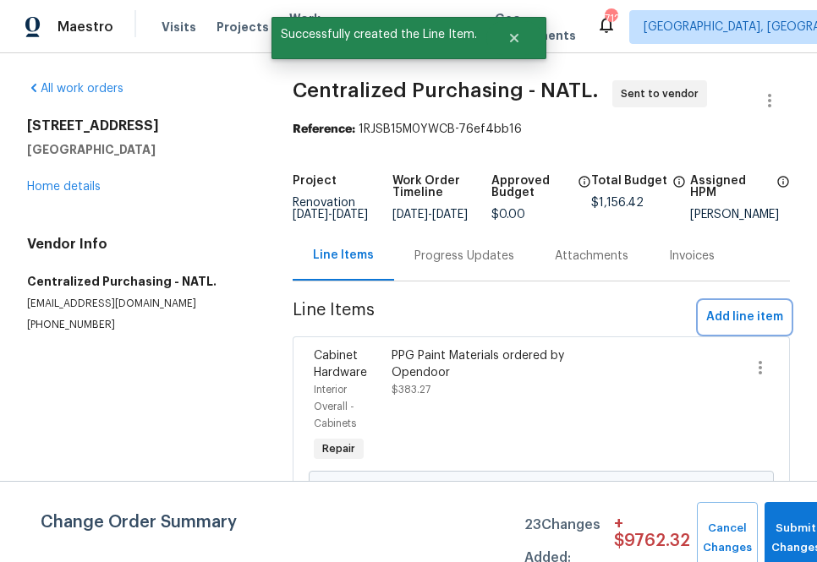
click at [724, 324] on span "Add line item" at bounding box center [744, 317] width 77 height 21
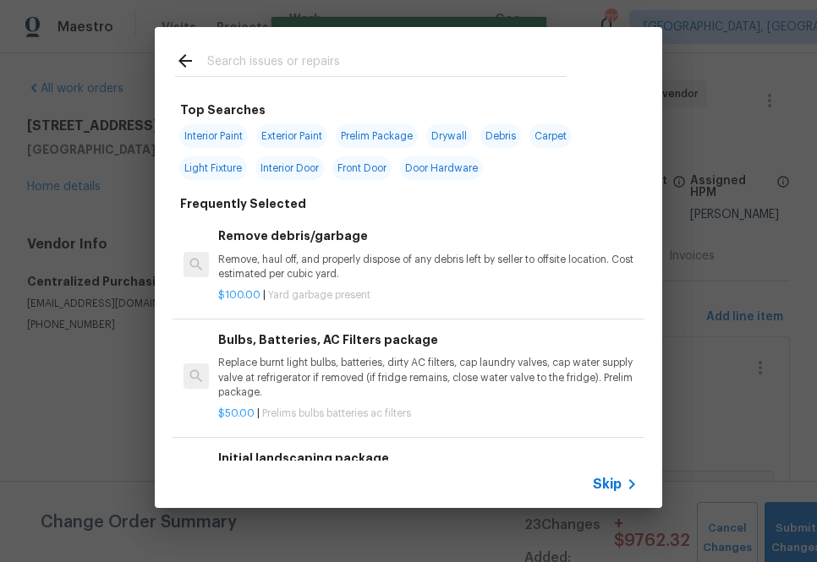
click at [609, 478] on span "Skip" at bounding box center [607, 484] width 29 height 17
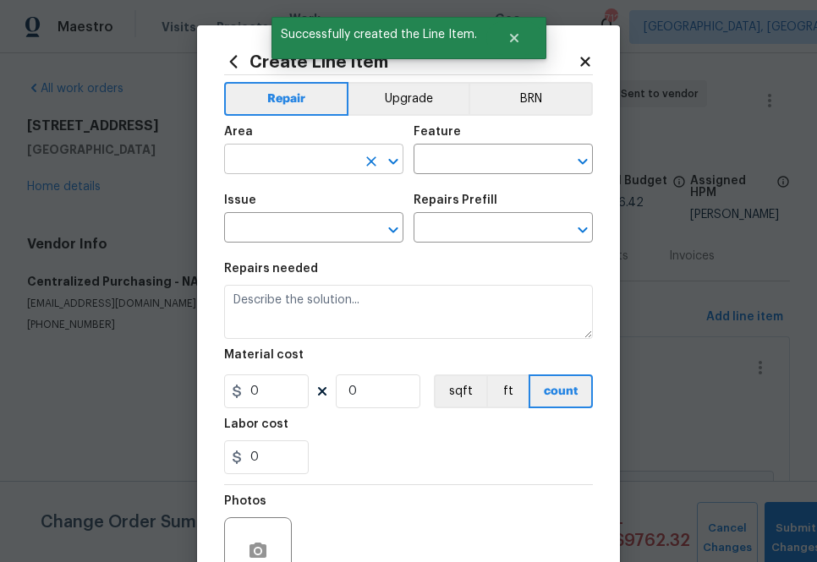
click at [356, 161] on div "​" at bounding box center [313, 161] width 179 height 26
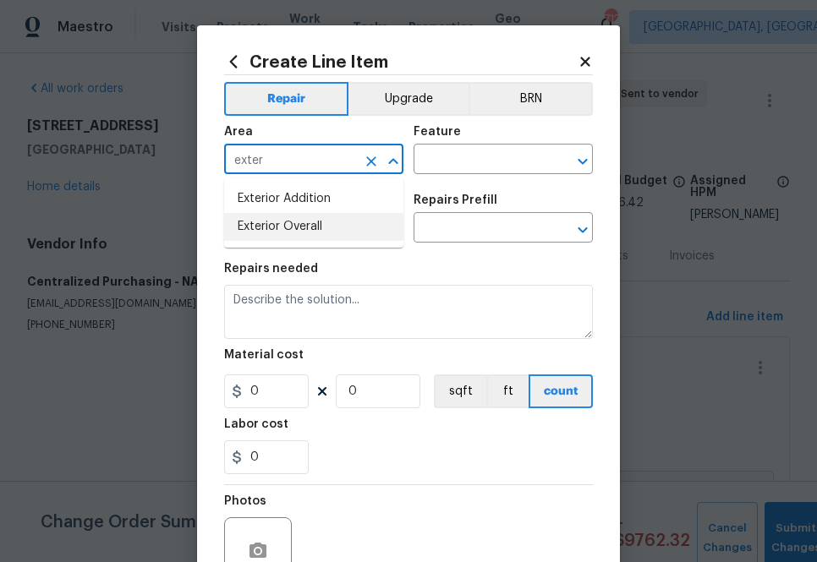
click at [332, 219] on li "Exterior Overall" at bounding box center [313, 227] width 179 height 28
type input "Exterior Overall"
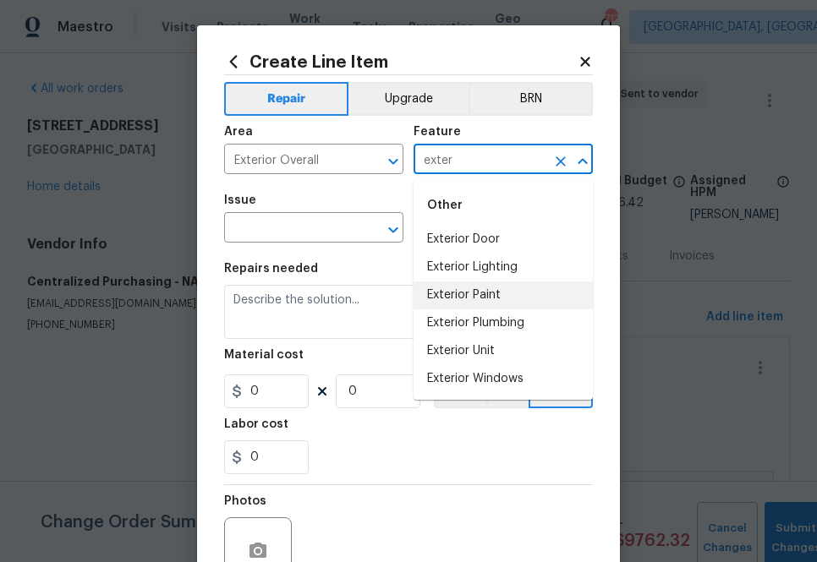
click at [470, 295] on li "Exterior Paint" at bounding box center [502, 295] width 179 height 28
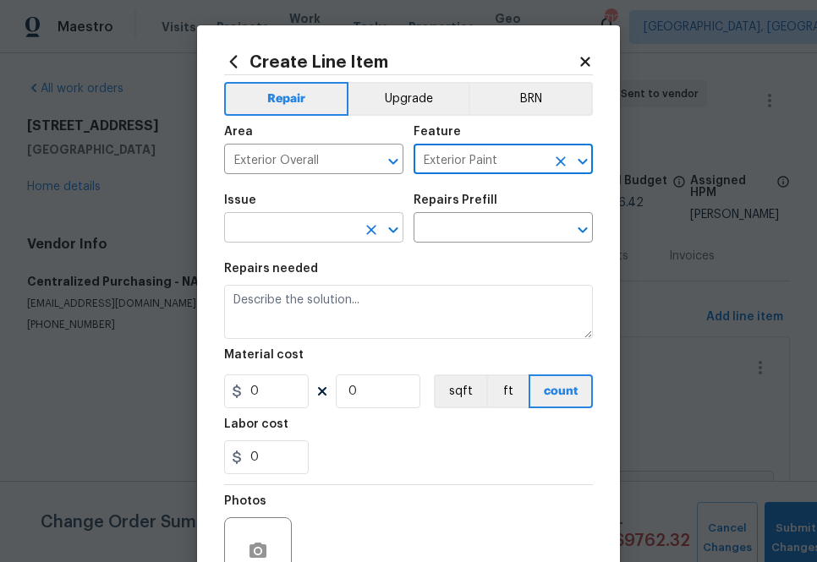
type input "Exterior Paint"
click at [300, 235] on input "text" at bounding box center [290, 229] width 132 height 26
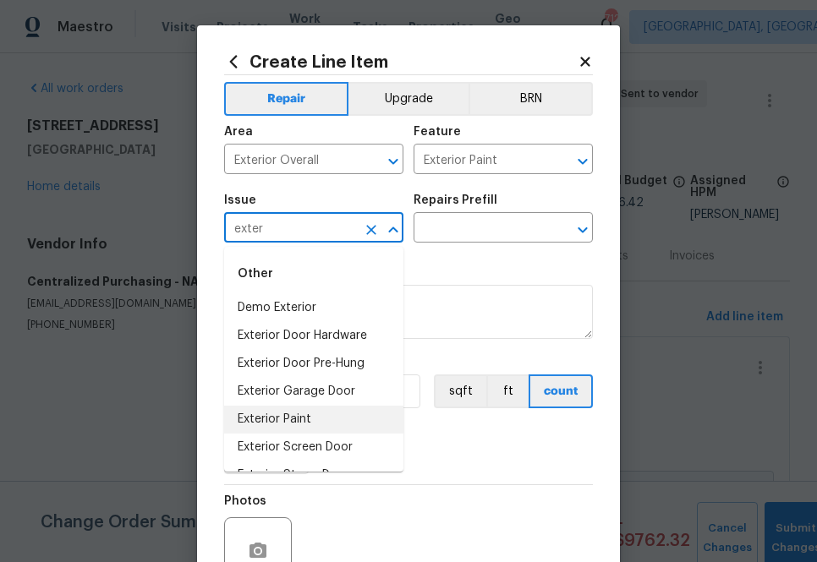
click at [317, 418] on li "Exterior Paint" at bounding box center [313, 420] width 179 height 28
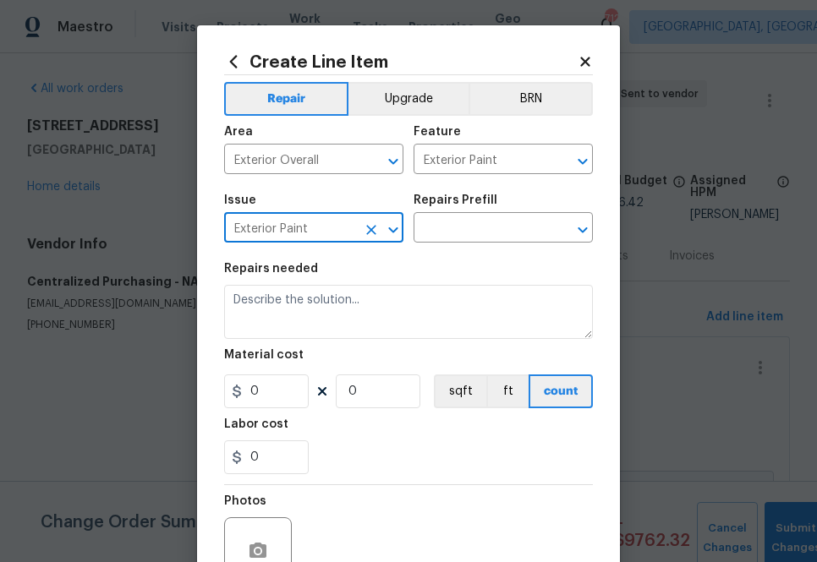
type input "Exterior Paint"
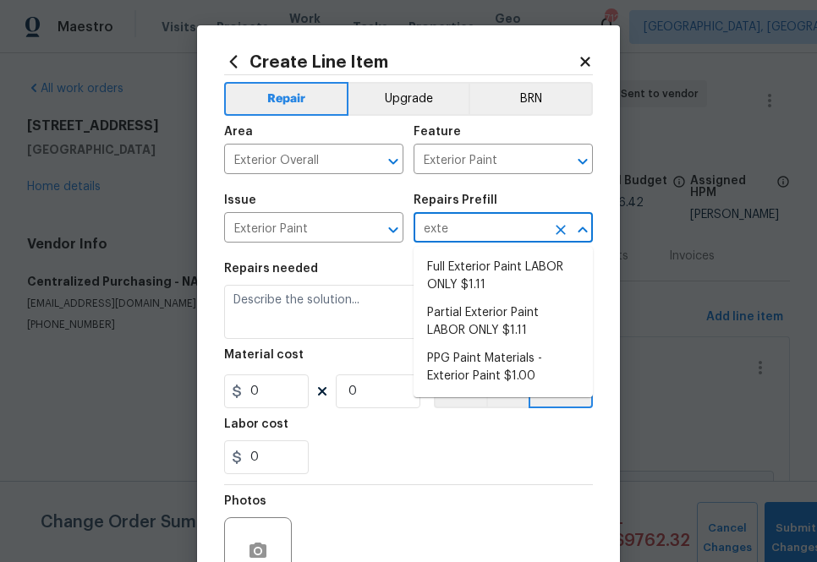
type input "exter"
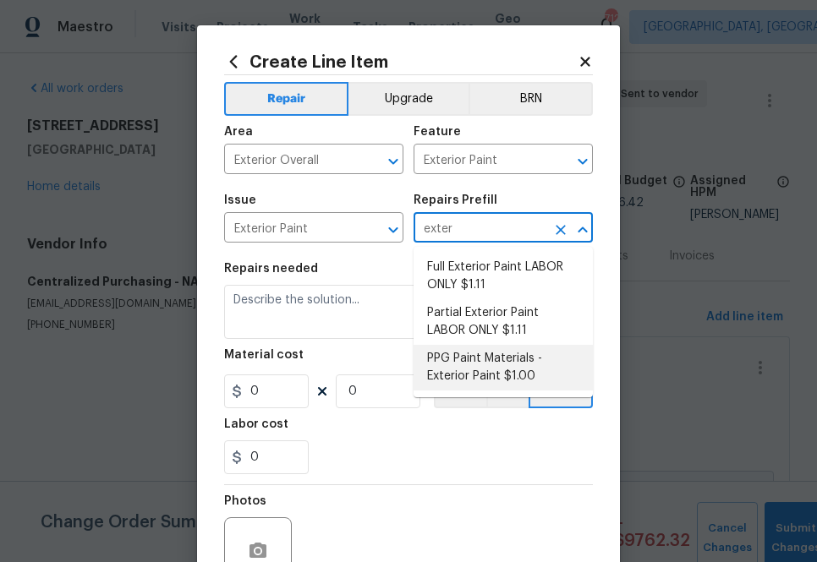
click at [490, 364] on li "PPG Paint Materials - Exterior Paint $1.00" at bounding box center [502, 368] width 179 height 46
type input "Overall Paint"
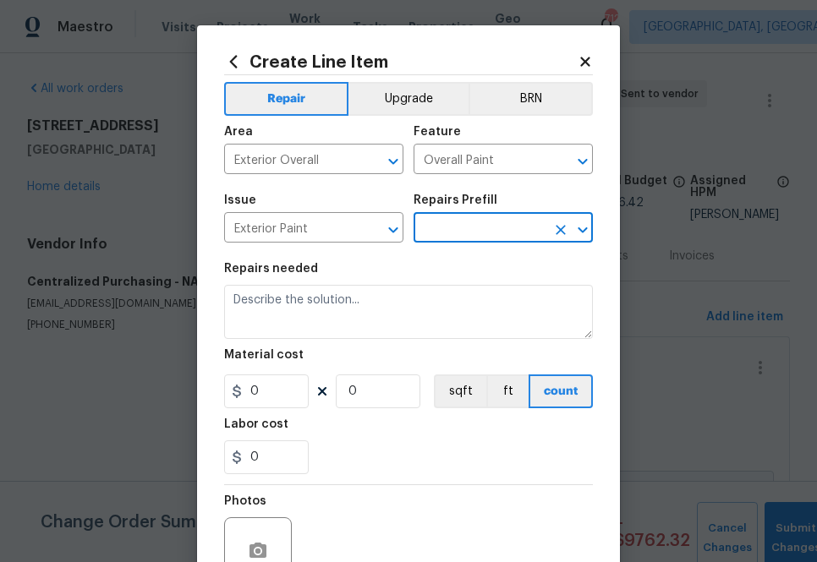
type input "PPG Paint Materials - Exterior Paint $1.00"
type textarea "PPG Paint Materials ordered by Opendoor"
type input "1"
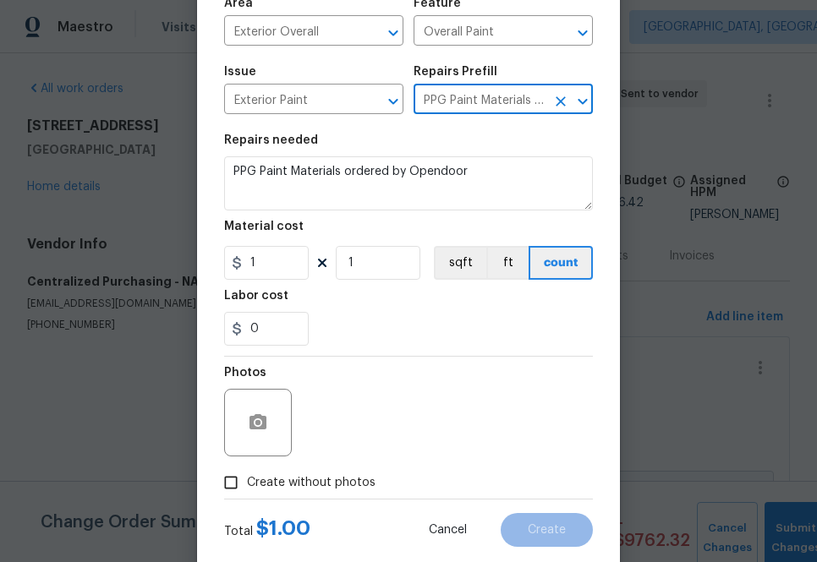
scroll to position [132, 0]
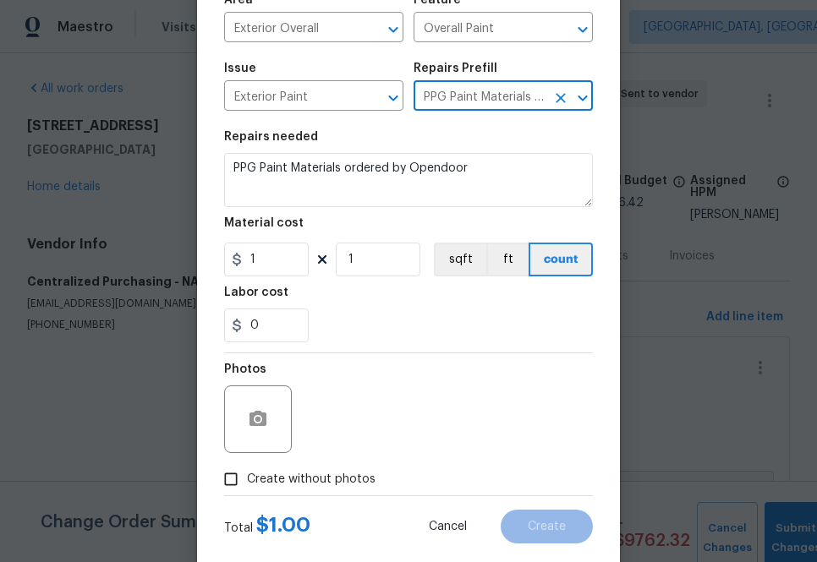
type input "PPG Paint Materials - Exterior Paint $1.00"
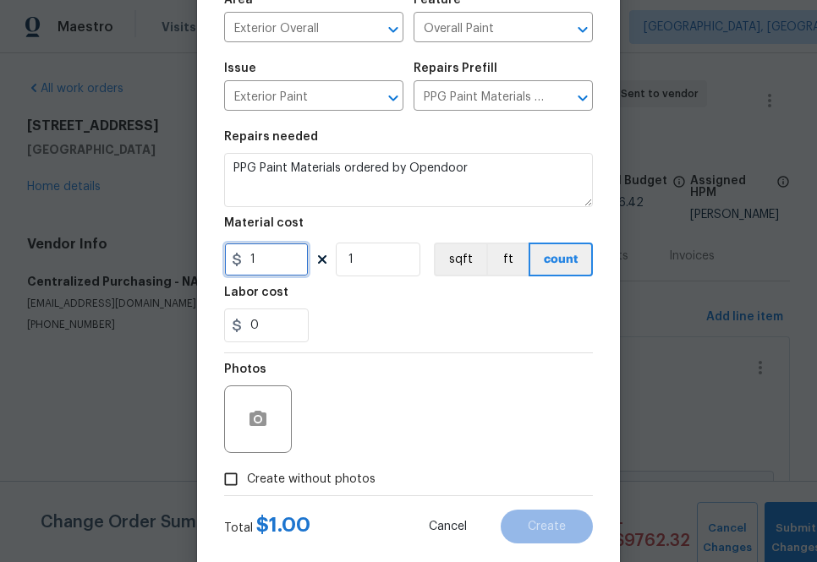
click at [294, 255] on input "1" at bounding box center [266, 260] width 85 height 34
paste input "18.73"
type input "118.73"
click at [424, 367] on div "Photos" at bounding box center [408, 408] width 369 height 110
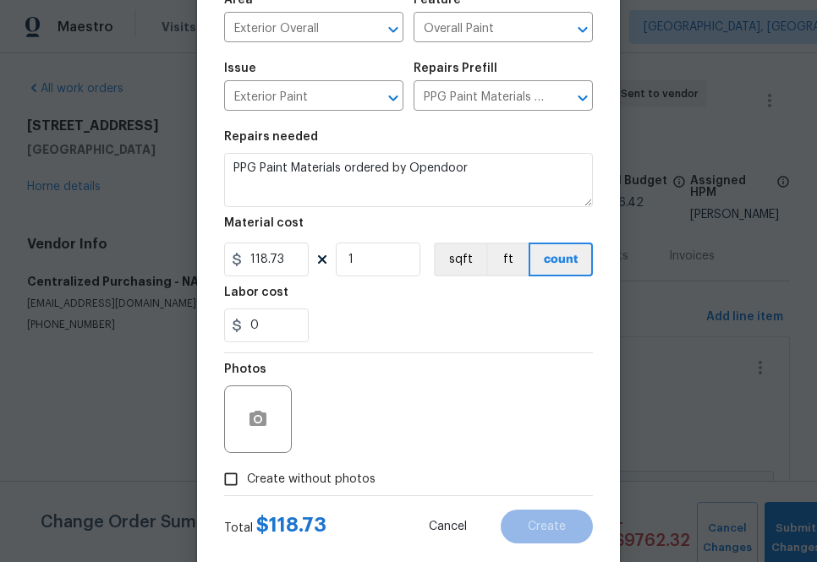
click at [363, 456] on div "Photos" at bounding box center [408, 408] width 369 height 110
click at [357, 479] on span "Create without photos" at bounding box center [311, 480] width 128 height 18
click at [247, 479] on input "Create without photos" at bounding box center [231, 479] width 32 height 32
checkbox input "true"
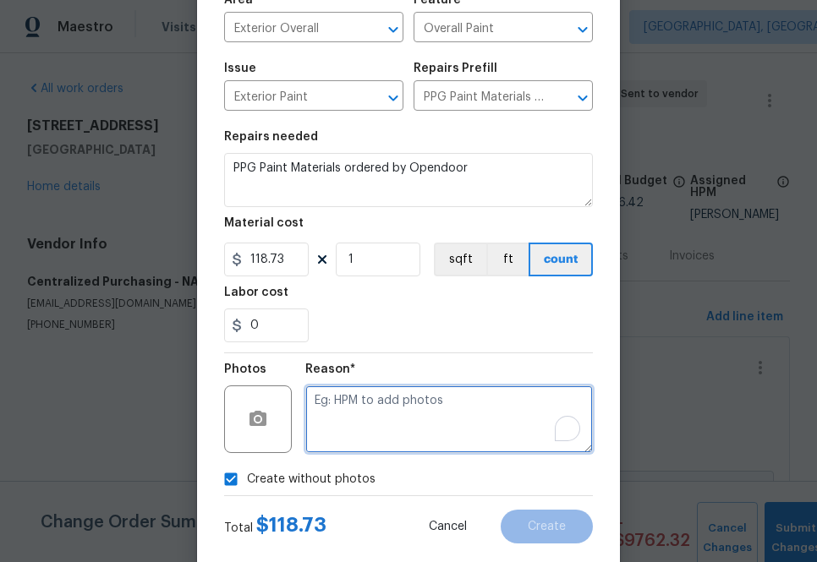
click at [383, 402] on textarea "To enrich screen reader interactions, please activate Accessibility in Grammarl…" at bounding box center [448, 419] width 287 height 68
type textarea "a"
type textarea "na"
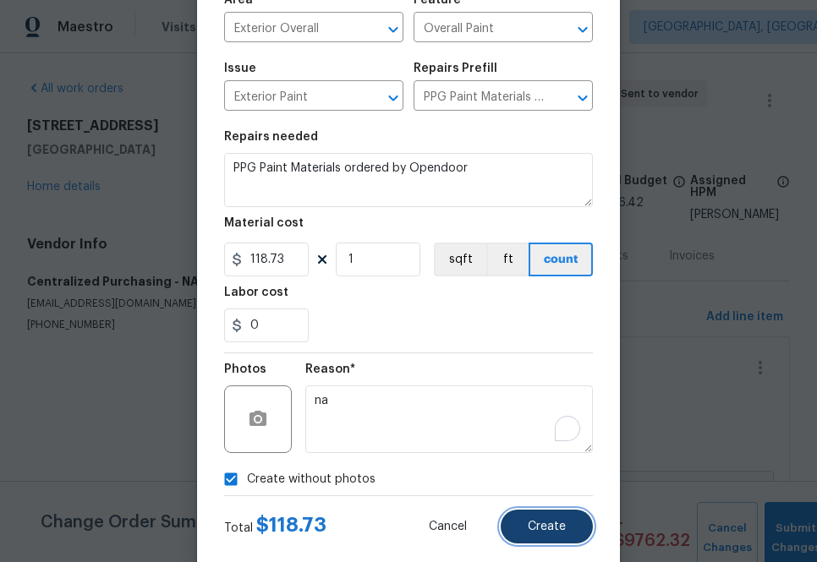
click at [549, 517] on button "Create" at bounding box center [546, 527] width 92 height 34
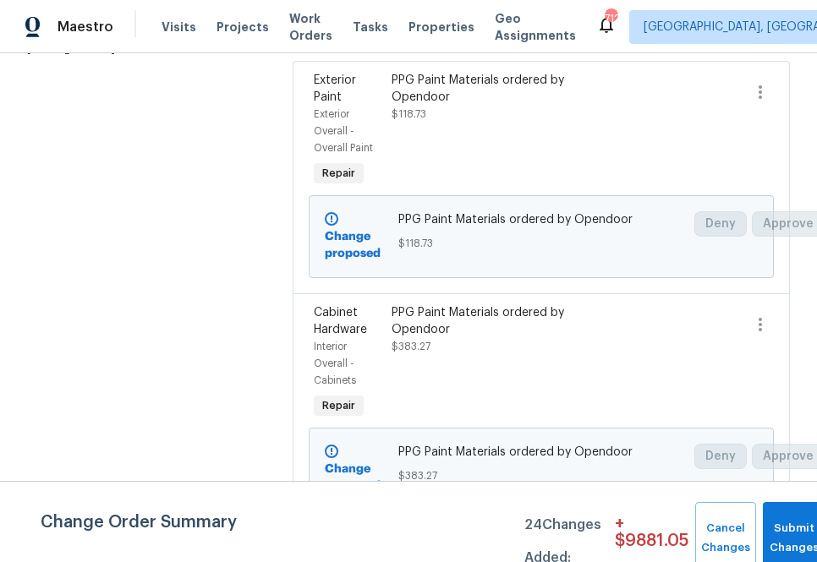
scroll to position [261, 0]
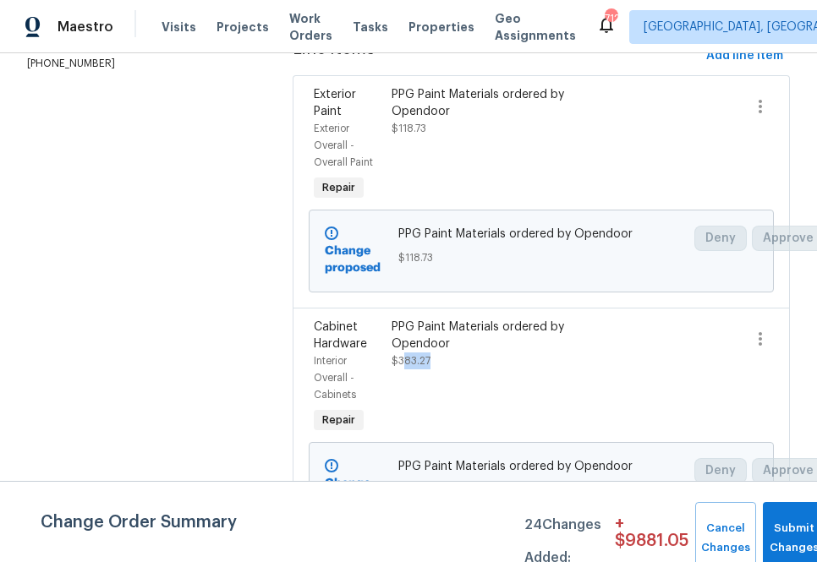
drag, startPoint x: 445, startPoint y: 378, endPoint x: 396, endPoint y: 363, distance: 50.3
click at [396, 363] on div "PPG Paint Materials ordered by Opendoor $383.27" at bounding box center [483, 378] width 194 height 128
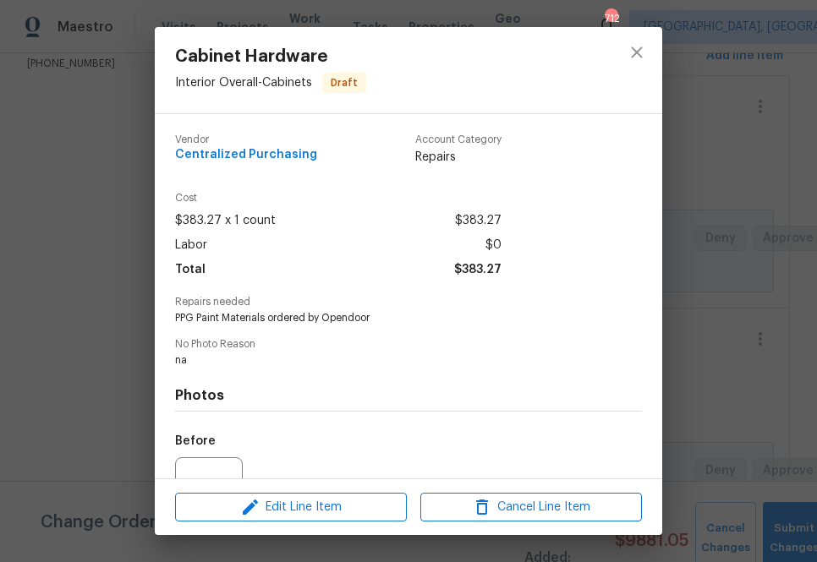
click at [490, 273] on span "$383.27" at bounding box center [477, 270] width 47 height 25
copy span "383.27"
click at [634, 48] on icon "close" at bounding box center [636, 51] width 11 height 11
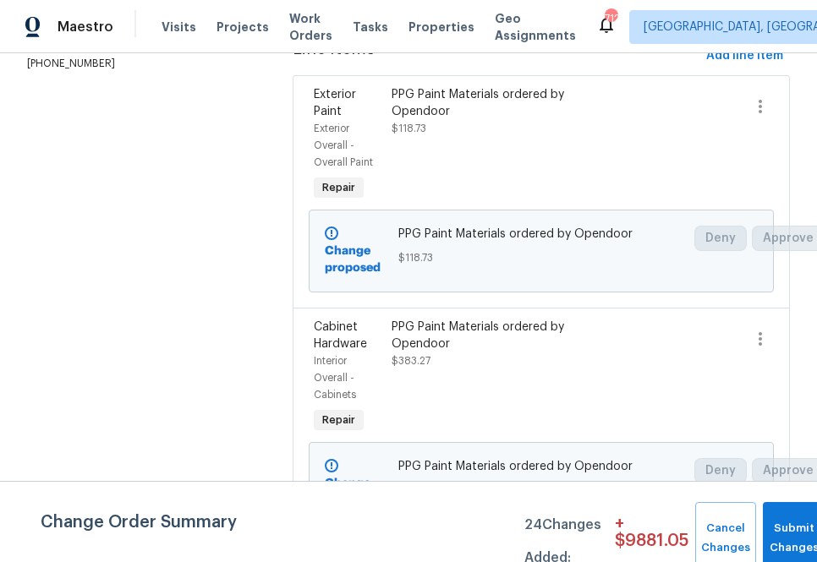
scroll to position [505, 0]
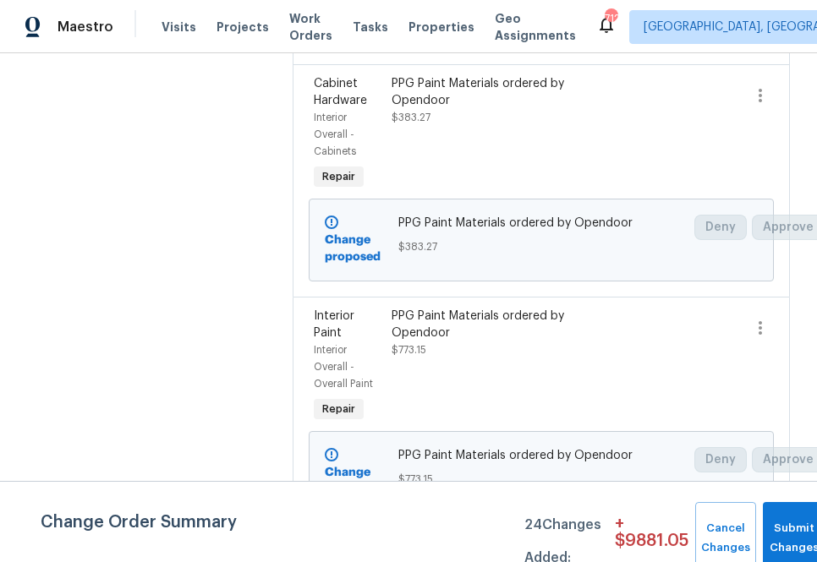
click at [172, 396] on section "All work orders [STREET_ADDRESS] Home details Vendor Info Centralized Purchasin…" at bounding box center [139, 63] width 225 height 975
click at [789, 507] on button "Submit Changes" at bounding box center [793, 538] width 62 height 73
